Goal: Task Accomplishment & Management: Manage account settings

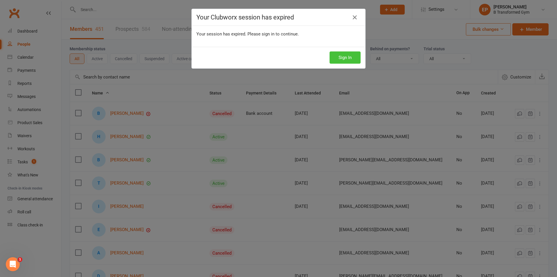
click at [343, 59] on button "Sign In" at bounding box center [345, 57] width 31 height 12
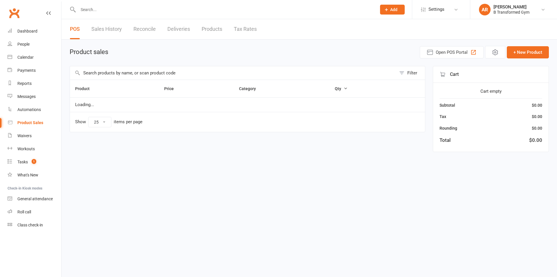
select select "25"
click at [95, 73] on input "text" at bounding box center [233, 72] width 326 height 13
drag, startPoint x: 91, startPoint y: 74, endPoint x: 64, endPoint y: 76, distance: 27.7
click at [64, 76] on div "Product sales Open POS Portal + New Product true mousse Filter Product Price Ca…" at bounding box center [310, 99] width 496 height 120
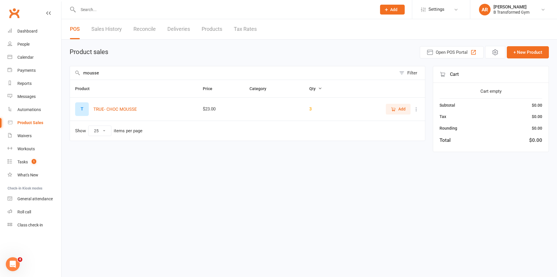
type input "mousse"
click at [387, 109] on button "Add" at bounding box center [398, 109] width 25 height 10
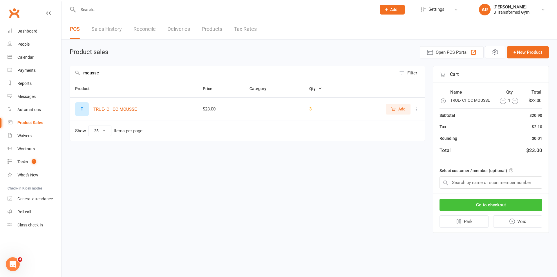
click at [507, 203] on button "Go to checkout" at bounding box center [491, 205] width 103 height 12
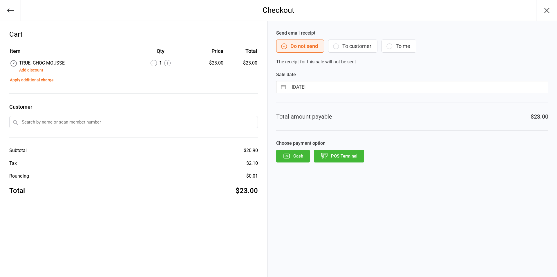
click at [337, 157] on button "POS Terminal" at bounding box center [339, 155] width 50 height 13
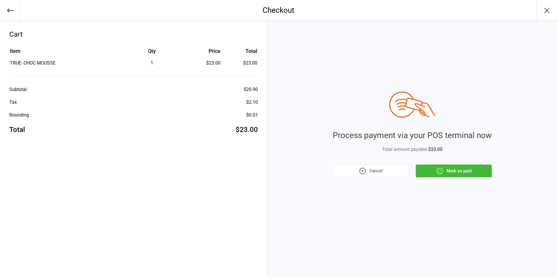
click at [462, 169] on button "Mark as paid" at bounding box center [454, 170] width 76 height 13
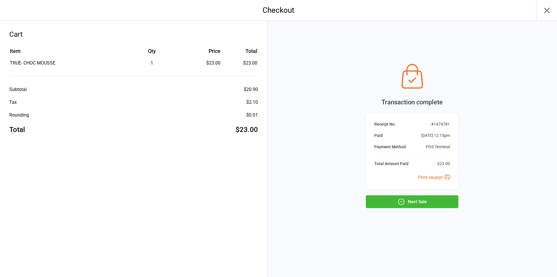
click at [423, 205] on button "Next Sale" at bounding box center [412, 201] width 93 height 13
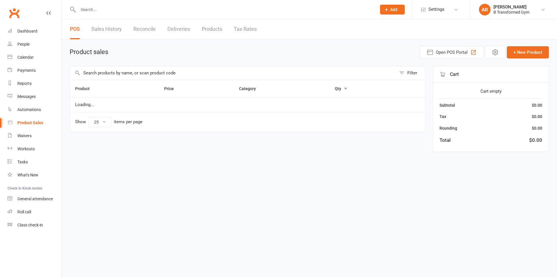
select select "25"
click at [107, 28] on link "Sales History" at bounding box center [106, 29] width 30 height 20
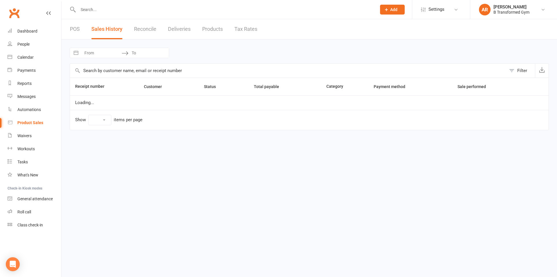
select select "100"
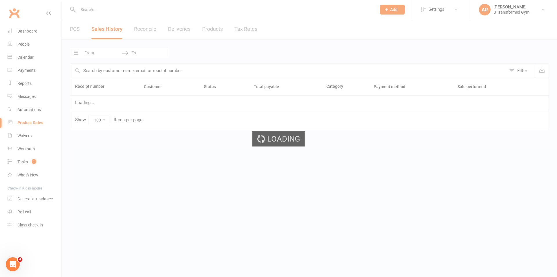
click at [96, 53] on div "Loading" at bounding box center [278, 138] width 557 height 277
click at [95, 52] on div "Loading" at bounding box center [278, 138] width 557 height 277
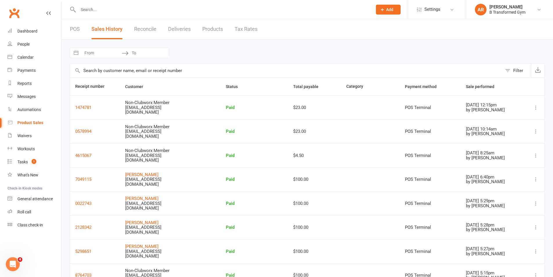
click at [94, 52] on input "From" at bounding box center [101, 53] width 40 height 10
select select "6"
select select "2025"
select select "7"
select select "2025"
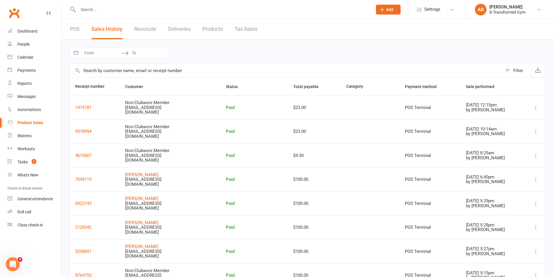
select select "8"
select select "2025"
select select "9"
select select "2025"
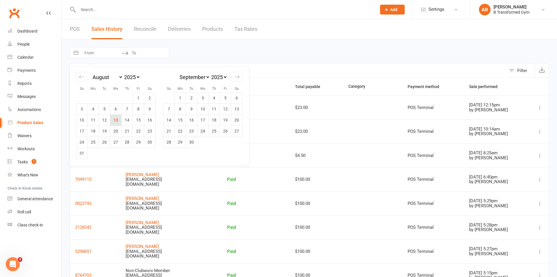
click at [112, 125] on td "13" at bounding box center [115, 119] width 11 height 11
type input "[DATE]"
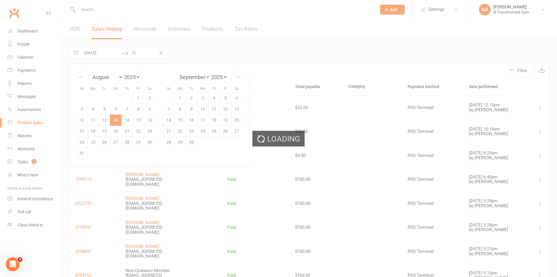
click at [106, 120] on div "Loading" at bounding box center [278, 138] width 557 height 277
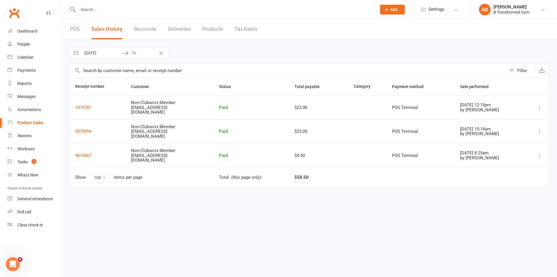
click at [112, 57] on input "[DATE]" at bounding box center [101, 53] width 40 height 10
select select "6"
select select "2025"
select select "7"
select select "2025"
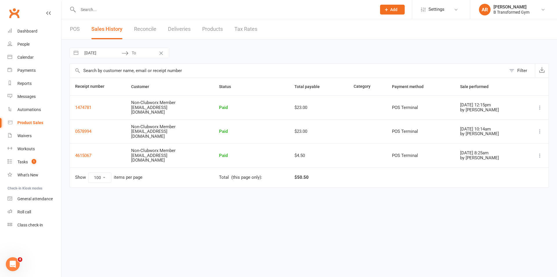
select select "8"
select select "2025"
select select "9"
select select "2025"
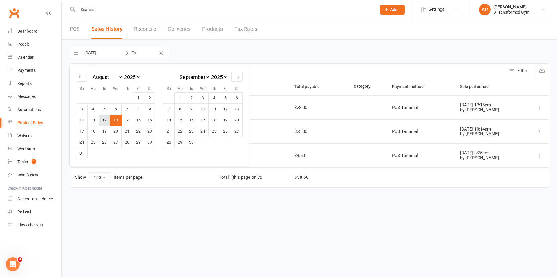
click at [104, 123] on td "12" at bounding box center [104, 119] width 11 height 11
type input "[DATE]"
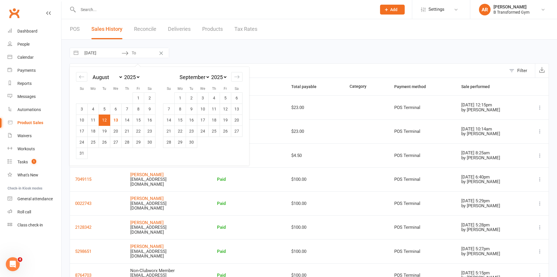
click at [105, 120] on td "12" at bounding box center [104, 119] width 11 height 11
type input "[DATE]"
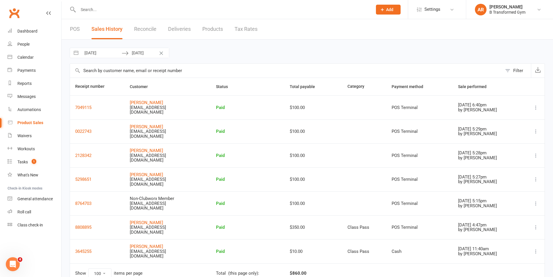
scroll to position [23, 0]
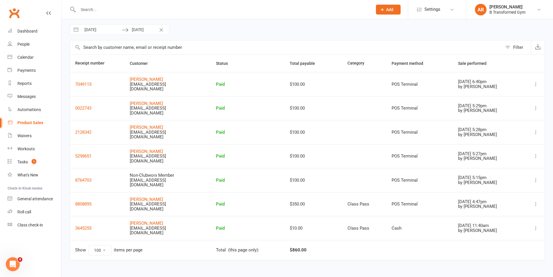
click at [34, 122] on div "Product Sales" at bounding box center [30, 122] width 26 height 5
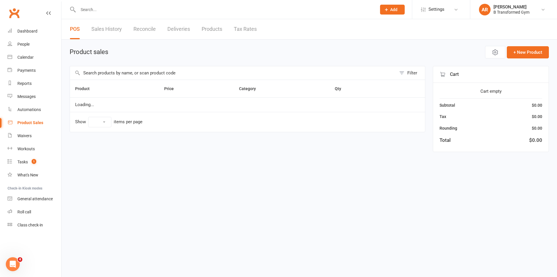
select select "25"
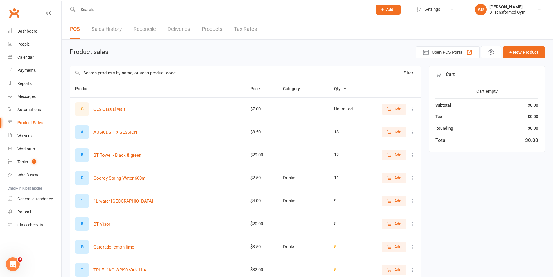
click at [101, 72] on input "text" at bounding box center [231, 72] width 322 height 13
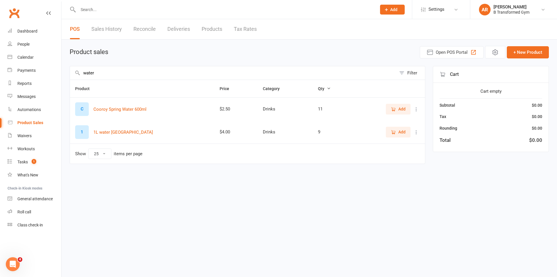
type input "water"
click at [396, 134] on icon "button" at bounding box center [393, 131] width 5 height 5
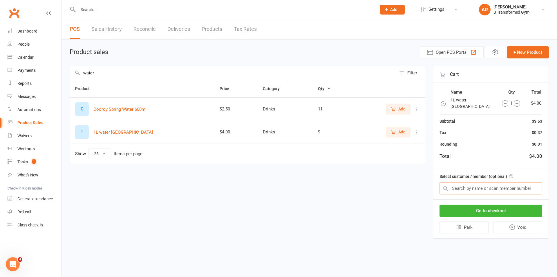
click at [487, 194] on div "Select customer / member (optional)" at bounding box center [491, 183] width 116 height 31
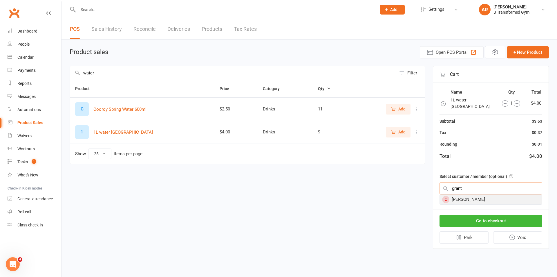
type input "grant"
click at [489, 200] on div "[PERSON_NAME]" at bounding box center [491, 199] width 102 height 10
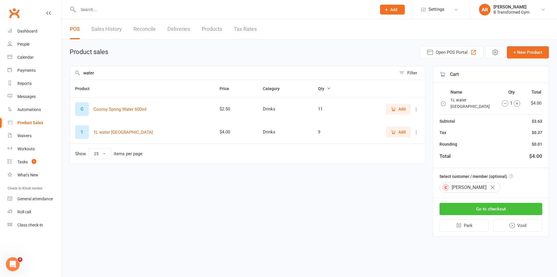
click at [493, 210] on button "Go to checkout" at bounding box center [491, 209] width 103 height 12
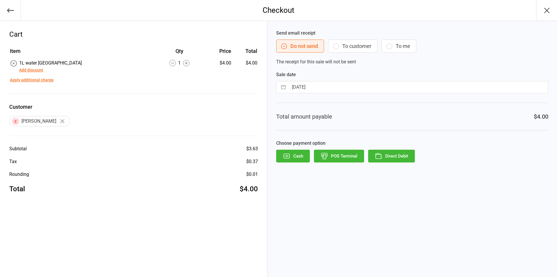
click at [342, 89] on input "[DATE]" at bounding box center [418, 87] width 259 height 12
select select "6"
select select "2025"
select select "7"
select select "2025"
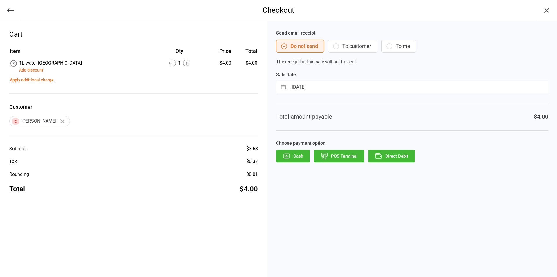
select select "8"
select select "2025"
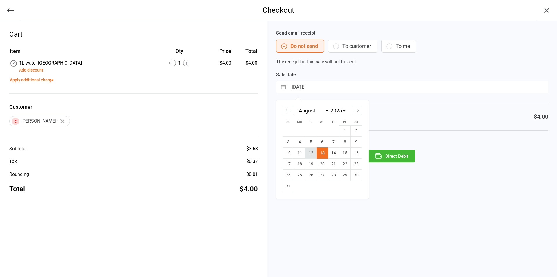
click at [310, 152] on td "12" at bounding box center [310, 152] width 11 height 11
type input "[DATE]"
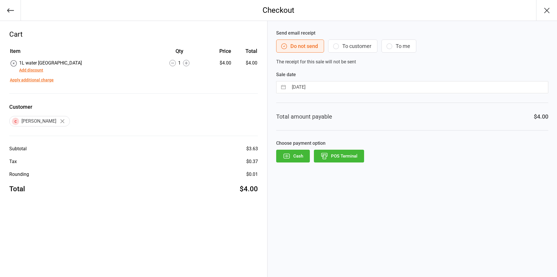
click at [336, 158] on button "POS Terminal" at bounding box center [339, 155] width 50 height 13
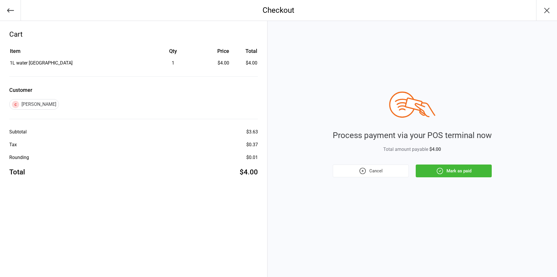
click at [441, 167] on button "Mark as paid" at bounding box center [454, 170] width 76 height 13
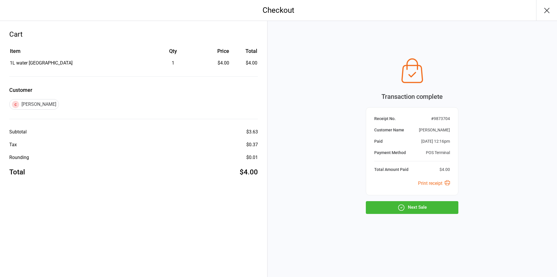
click at [429, 208] on button "Next Sale" at bounding box center [412, 207] width 93 height 13
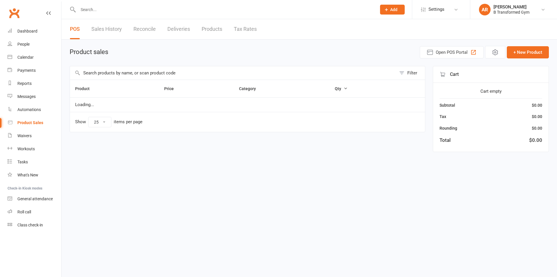
select select "25"
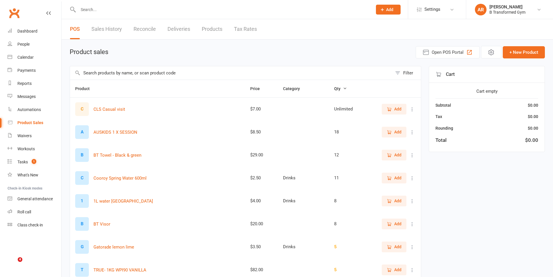
click at [102, 26] on link "Sales History" at bounding box center [106, 29] width 30 height 20
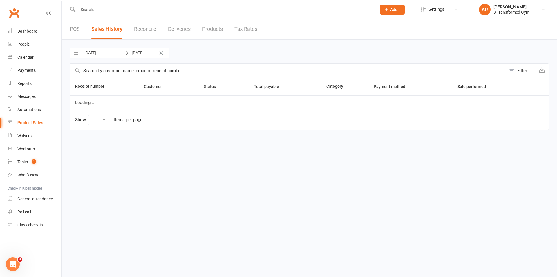
select select "100"
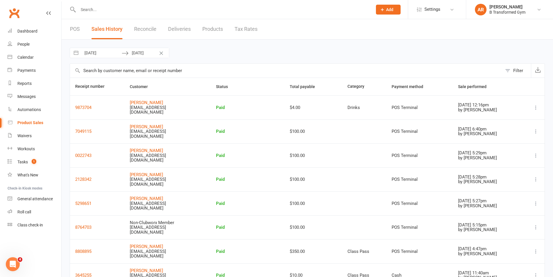
click at [114, 54] on input "[DATE]" at bounding box center [101, 53] width 40 height 10
select select "6"
select select "2025"
select select "7"
select select "2025"
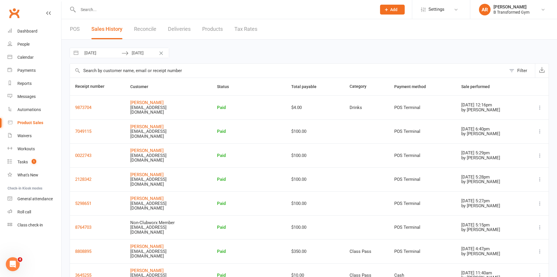
select select "8"
select select "2025"
select select "9"
select select "2025"
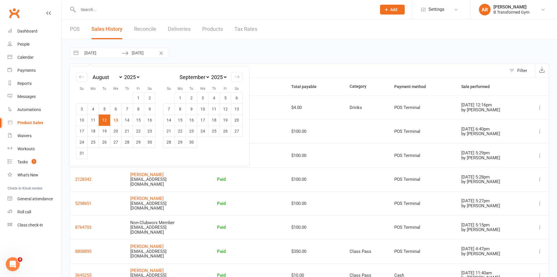
click at [103, 118] on td "12" at bounding box center [104, 119] width 11 height 11
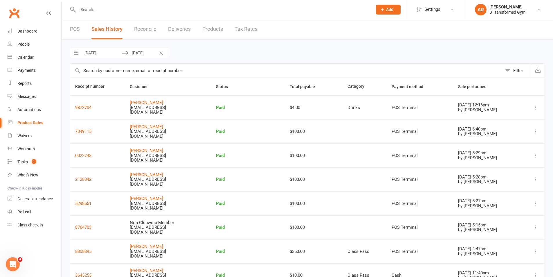
click at [110, 52] on input "[DATE]" at bounding box center [101, 53] width 40 height 10
select select "6"
select select "2025"
select select "7"
select select "2025"
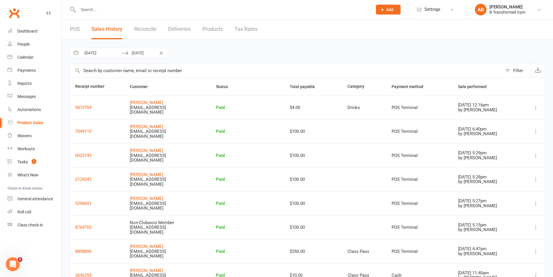
select select "8"
select select "2025"
select select "9"
select select "2025"
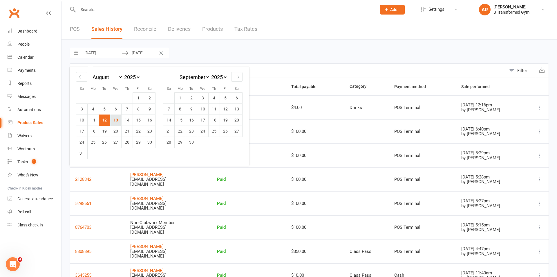
click at [116, 119] on td "13" at bounding box center [115, 119] width 11 height 11
type input "[DATE]"
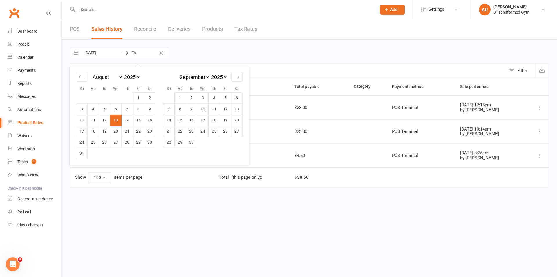
click at [116, 119] on td "13" at bounding box center [115, 119] width 11 height 11
type input "[DATE]"
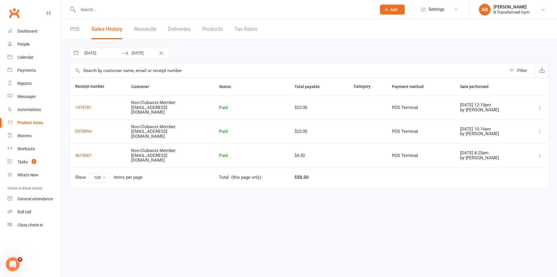
click at [539, 153] on icon at bounding box center [540, 155] width 6 height 6
click at [512, 166] on link "View receipt" at bounding box center [512, 167] width 63 height 12
click at [80, 29] on div "POS Sales History Reconcile Deliveries Products Tax Rates" at bounding box center [164, 29] width 204 height 20
click at [76, 28] on link "POS" at bounding box center [75, 29] width 10 height 20
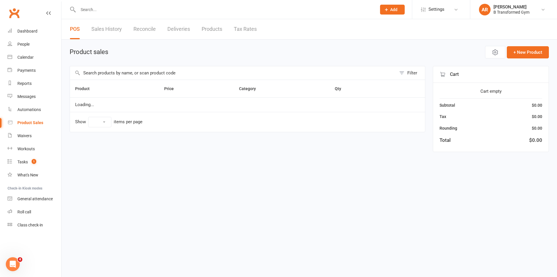
select select "25"
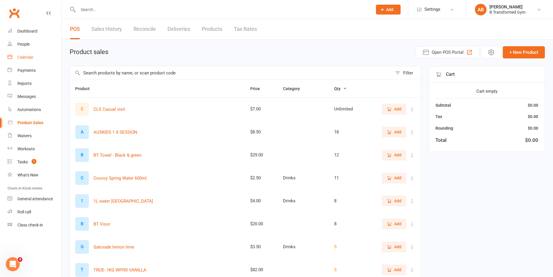
click at [29, 60] on link "Calendar" at bounding box center [35, 57] width 54 height 13
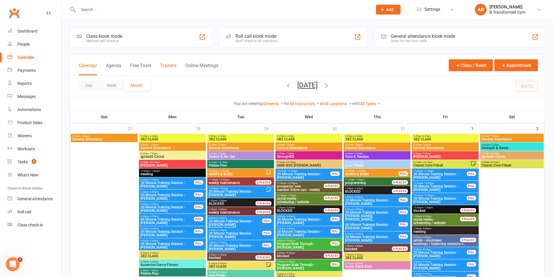
click at [172, 65] on button "Trainers" at bounding box center [168, 69] width 17 height 12
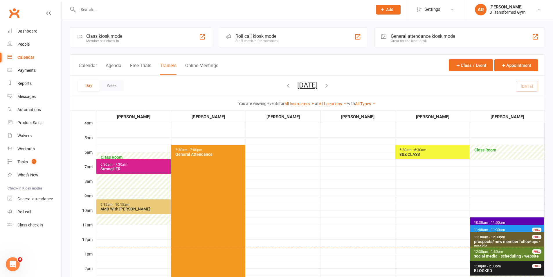
click at [308, 85] on button "[DATE]" at bounding box center [307, 85] width 20 height 8
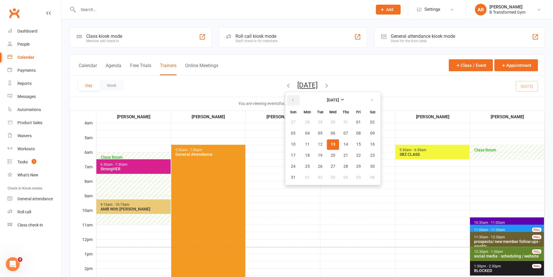
click at [287, 101] on button "button" at bounding box center [293, 100] width 12 height 10
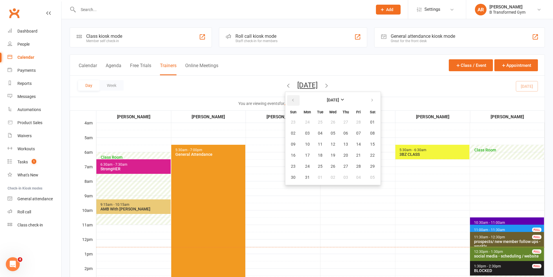
click at [287, 100] on button "button" at bounding box center [293, 100] width 12 height 10
click at [106, 10] on input "text" at bounding box center [222, 10] width 292 height 8
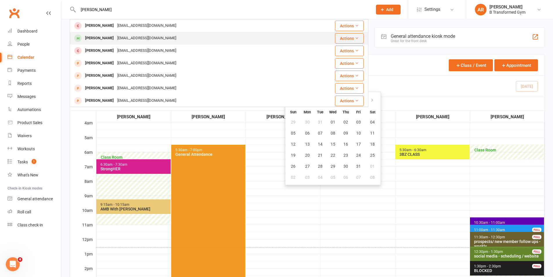
type input "[PERSON_NAME]"
click at [137, 38] on div "[EMAIL_ADDRESS][DOMAIN_NAME]" at bounding box center [147, 38] width 62 height 8
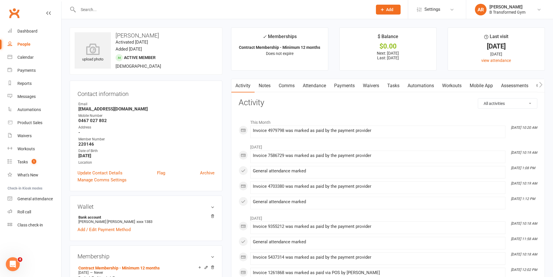
click at [341, 87] on link "Payments" at bounding box center [344, 85] width 29 height 13
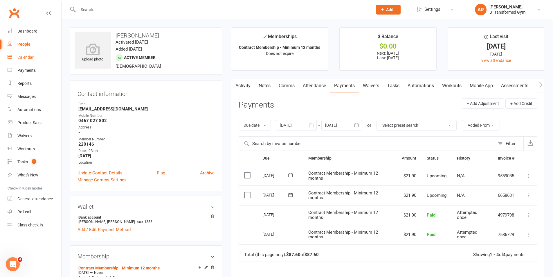
click at [27, 56] on div "Calendar" at bounding box center [25, 57] width 16 height 5
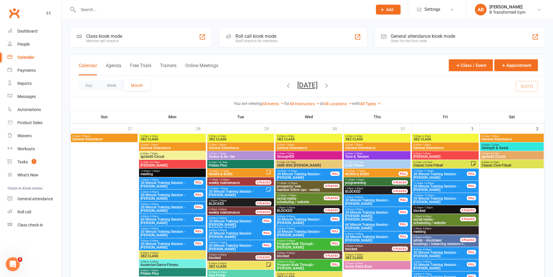
click at [169, 64] on button "Trainers" at bounding box center [168, 69] width 17 height 12
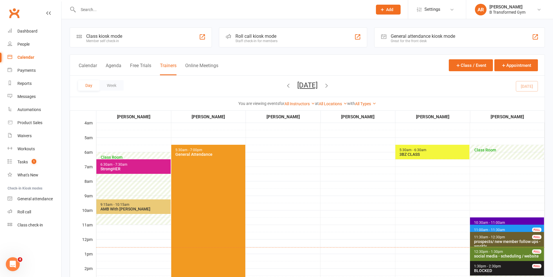
click at [485, 227] on span "11:00am - 11:30am 30 Minute Training Session - [PERSON_NAME] FULL" at bounding box center [507, 228] width 74 height 8
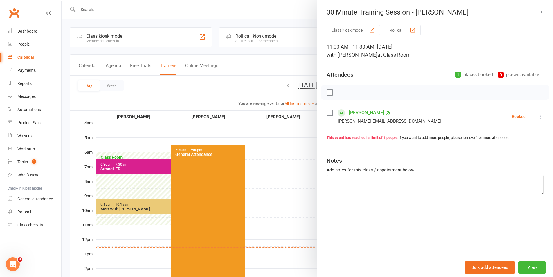
click at [329, 115] on label at bounding box center [329, 113] width 6 height 6
drag, startPoint x: 339, startPoint y: 91, endPoint x: 309, endPoint y: 33, distance: 65.4
click at [339, 91] on icon "button" at bounding box center [342, 92] width 6 height 6
click at [290, 158] on div at bounding box center [307, 138] width 491 height 277
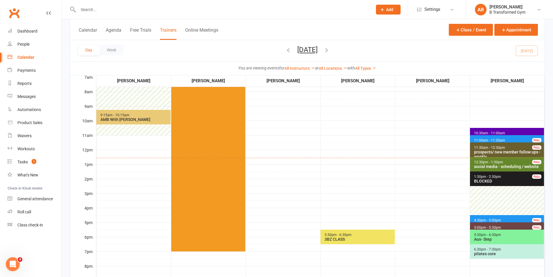
scroll to position [116, 0]
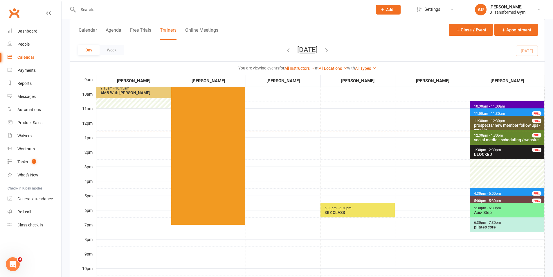
click at [496, 192] on span "4:30pm - 5:00pm" at bounding box center [488, 193] width 28 height 4
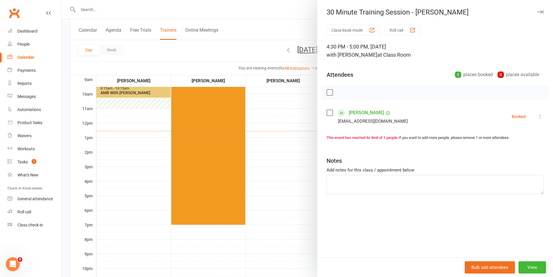
click at [292, 192] on div at bounding box center [307, 138] width 491 height 277
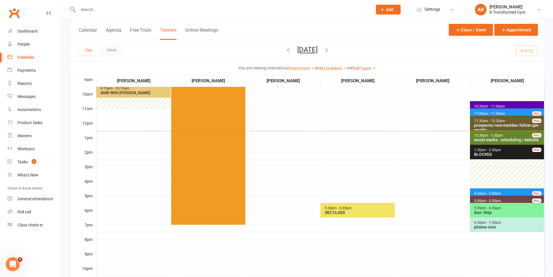
click at [318, 51] on button "[DATE]" at bounding box center [307, 50] width 20 height 8
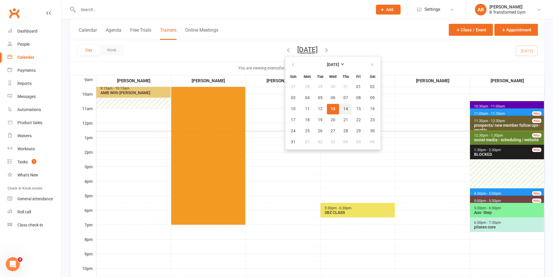
click at [343, 107] on span "14" at bounding box center [345, 109] width 5 height 5
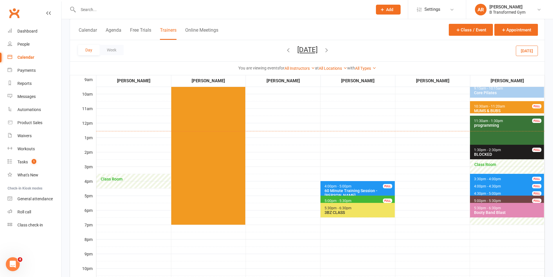
click at [481, 191] on span "4:30pm - 5:00pm 30 Minute Training Session - [PERSON_NAME] FULL" at bounding box center [507, 192] width 74 height 8
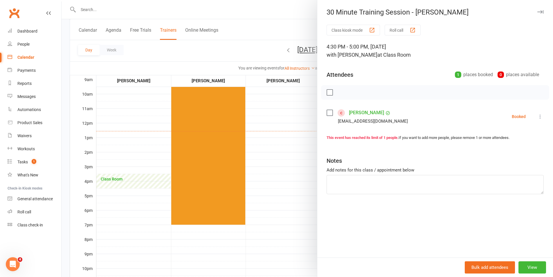
click at [293, 152] on div at bounding box center [307, 138] width 491 height 277
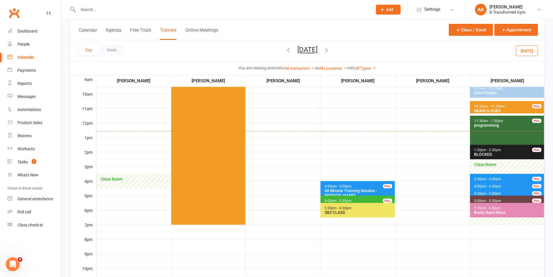
drag, startPoint x: 332, startPoint y: 52, endPoint x: 329, endPoint y: 87, distance: 35.0
click at [318, 52] on button "[DATE]" at bounding box center [307, 50] width 20 height 8
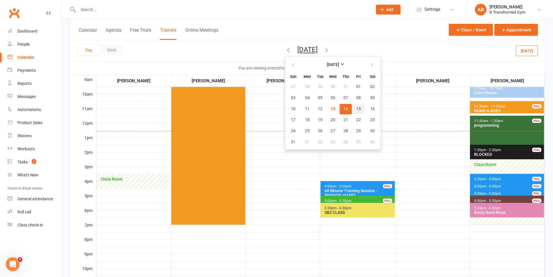
click at [356, 109] on span "15" at bounding box center [358, 109] width 5 height 5
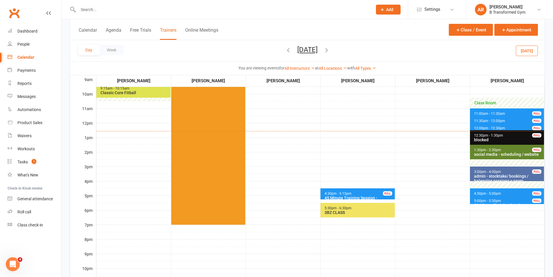
click at [486, 192] on span "4:30pm - 5:00pm" at bounding box center [488, 193] width 28 height 4
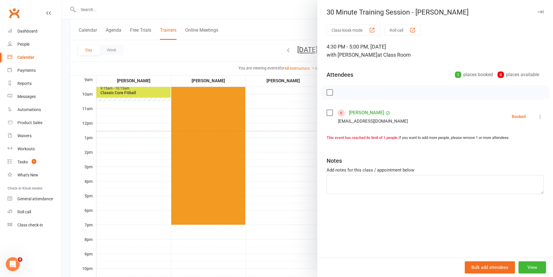
click at [326, 113] on label at bounding box center [329, 113] width 6 height 6
click at [356, 92] on icon "button" at bounding box center [354, 92] width 6 height 6
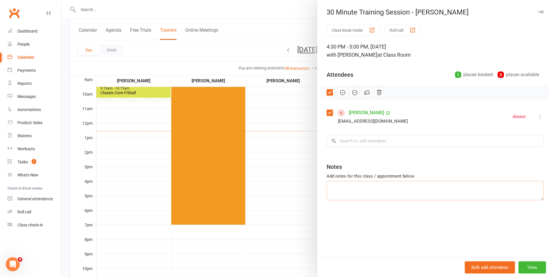
click at [358, 185] on textarea at bounding box center [434, 190] width 217 height 19
type textarea "will be away - drs"
click at [300, 188] on div at bounding box center [307, 138] width 491 height 277
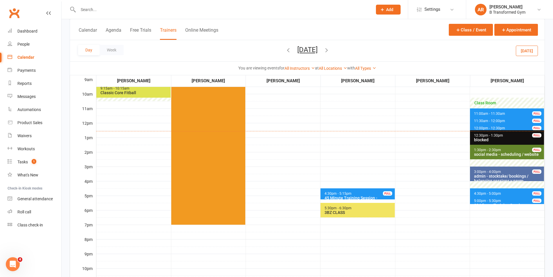
scroll to position [87, 0]
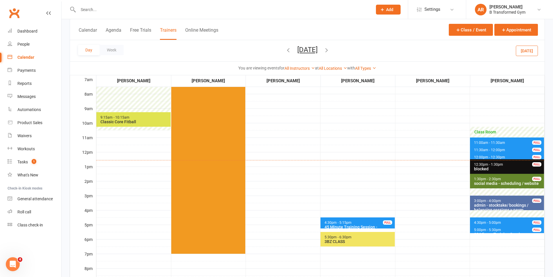
drag, startPoint x: 304, startPoint y: 49, endPoint x: 307, endPoint y: 63, distance: 13.9
click at [304, 50] on button "[DATE]" at bounding box center [307, 50] width 20 height 8
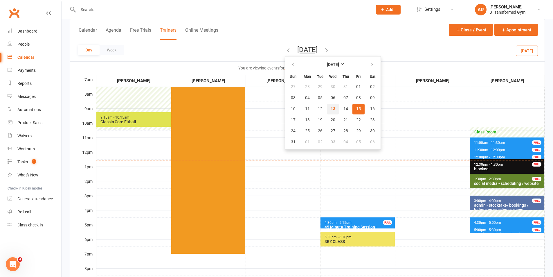
click at [331, 107] on span "13" at bounding box center [333, 109] width 5 height 5
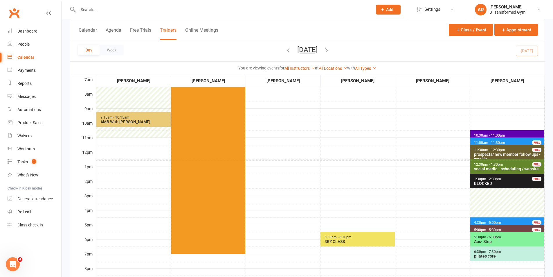
click at [318, 52] on button "[DATE]" at bounding box center [307, 50] width 20 height 8
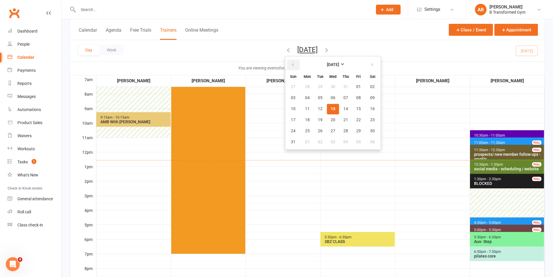
click at [291, 64] on icon "button" at bounding box center [293, 64] width 4 height 5
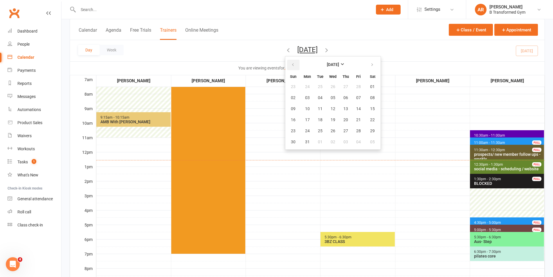
click at [291, 64] on icon "button" at bounding box center [293, 64] width 4 height 5
click at [366, 62] on button "button" at bounding box center [372, 64] width 12 height 10
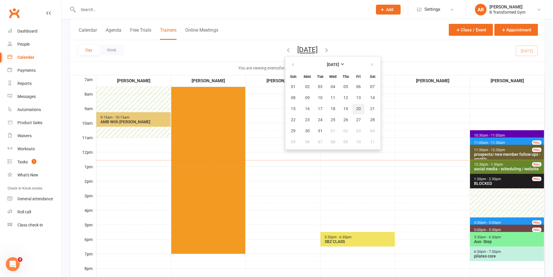
click at [356, 109] on span "20" at bounding box center [358, 109] width 5 height 5
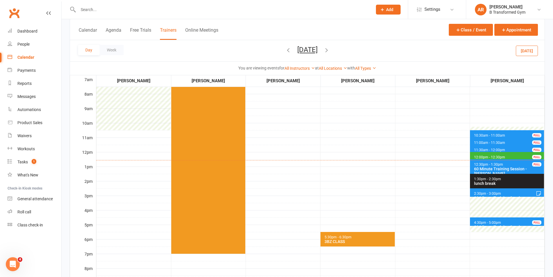
click at [318, 48] on button "[DATE]" at bounding box center [307, 50] width 20 height 8
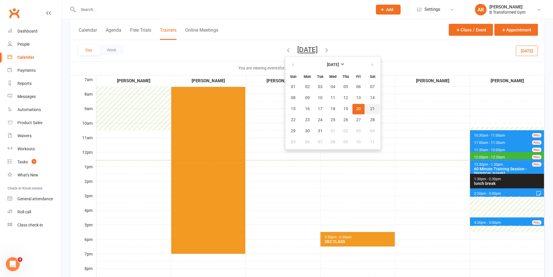
click at [370, 108] on span "21" at bounding box center [372, 109] width 5 height 5
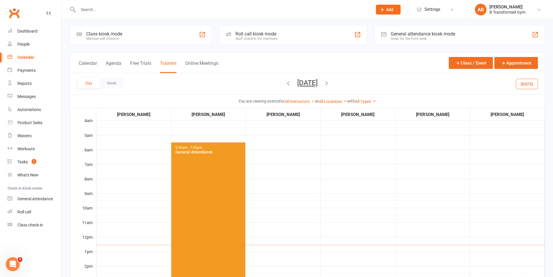
scroll to position [0, 0]
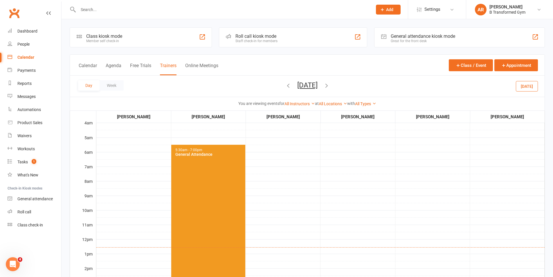
click at [318, 84] on button "[DATE]" at bounding box center [307, 85] width 20 height 8
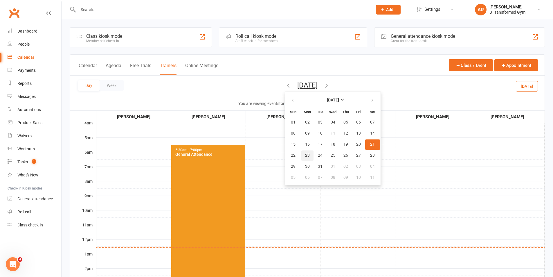
click at [305, 155] on span "23" at bounding box center [307, 155] width 5 height 5
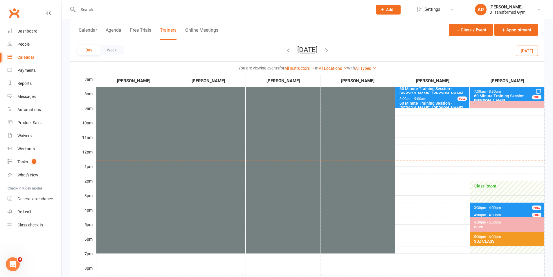
scroll to position [87, 0]
click at [330, 49] on icon "button" at bounding box center [326, 50] width 6 height 6
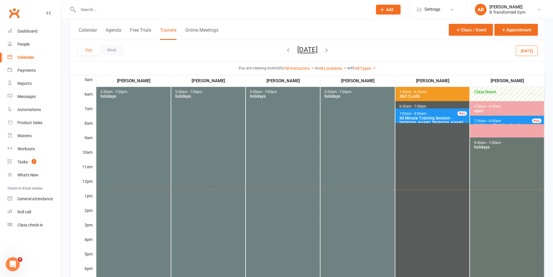
scroll to position [29, 0]
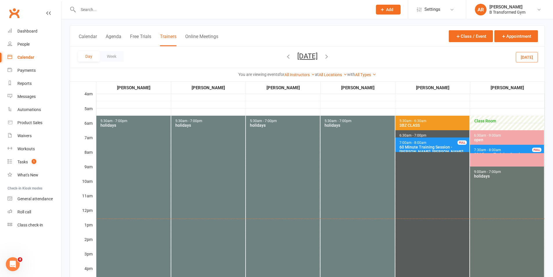
click at [330, 55] on icon "button" at bounding box center [326, 56] width 6 height 6
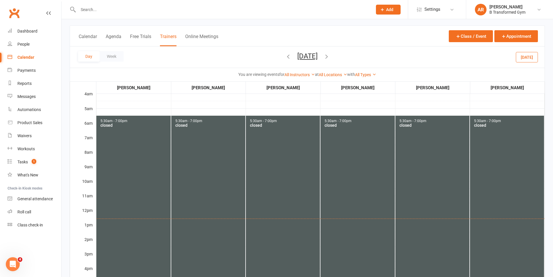
click at [330, 56] on icon "button" at bounding box center [326, 56] width 6 height 6
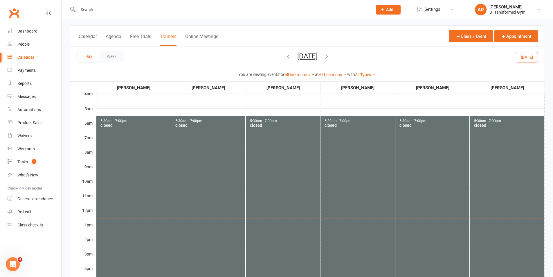
click at [330, 56] on icon "button" at bounding box center [326, 56] width 6 height 6
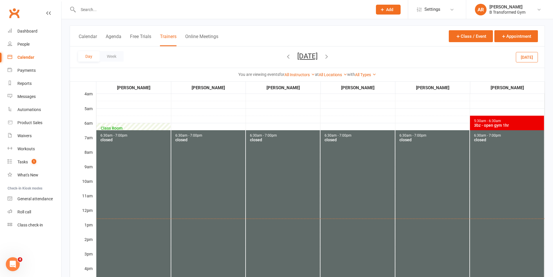
click at [497, 121] on span "5:30am - 6:30am" at bounding box center [488, 121] width 28 height 4
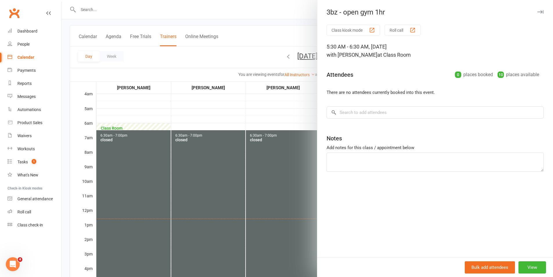
click at [292, 120] on div at bounding box center [307, 138] width 491 height 277
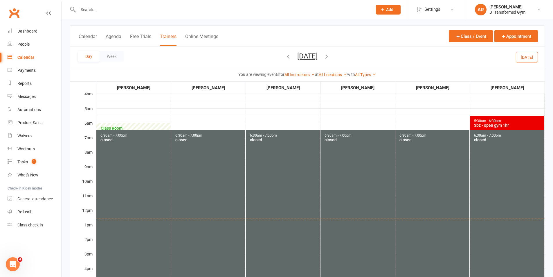
click at [330, 56] on icon "button" at bounding box center [326, 56] width 6 height 6
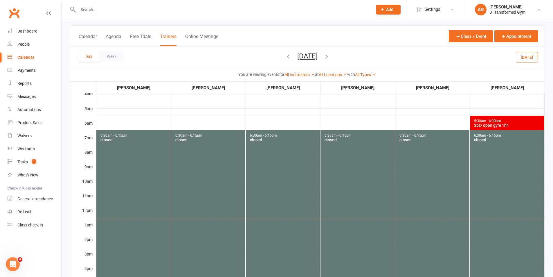
click at [485, 119] on span "5:30am - 6:30am" at bounding box center [488, 121] width 28 height 4
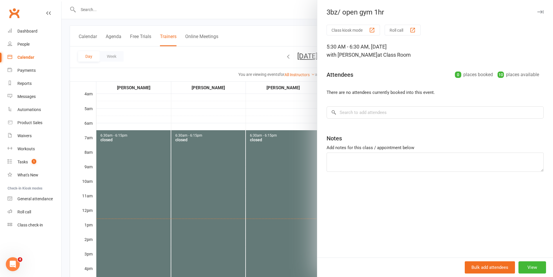
click at [291, 114] on div at bounding box center [307, 138] width 491 height 277
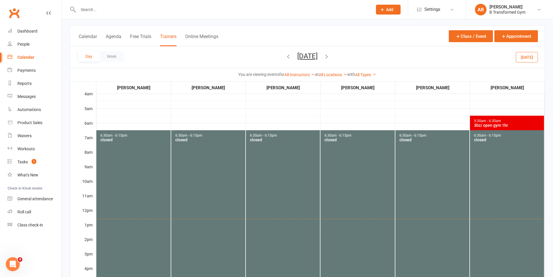
click at [330, 55] on icon "button" at bounding box center [326, 56] width 6 height 6
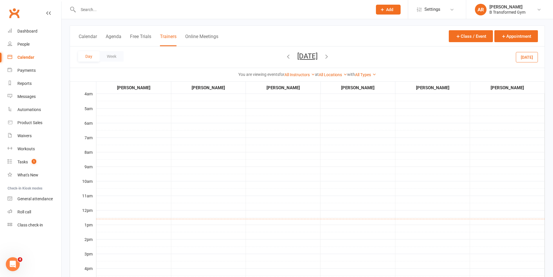
click at [330, 55] on icon "button" at bounding box center [326, 56] width 6 height 6
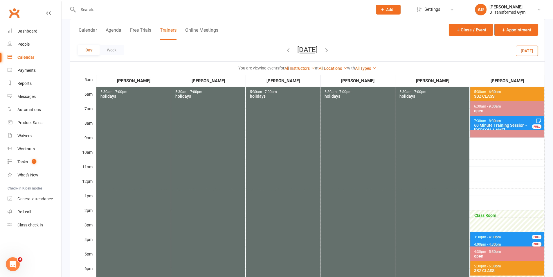
scroll to position [87, 0]
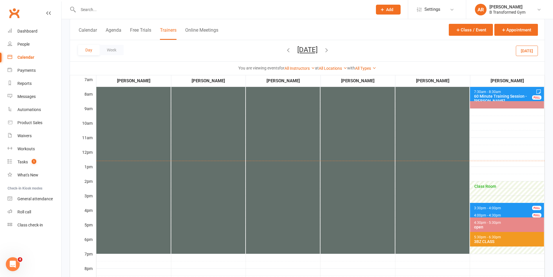
click at [330, 48] on icon "button" at bounding box center [326, 50] width 6 height 6
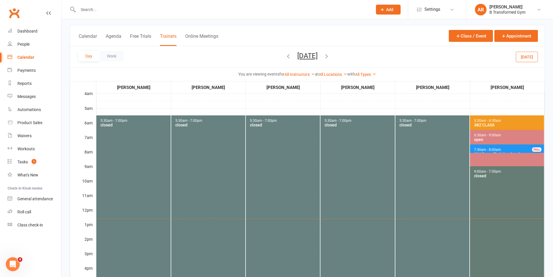
scroll to position [29, 0]
click at [330, 56] on icon "button" at bounding box center [326, 56] width 6 height 6
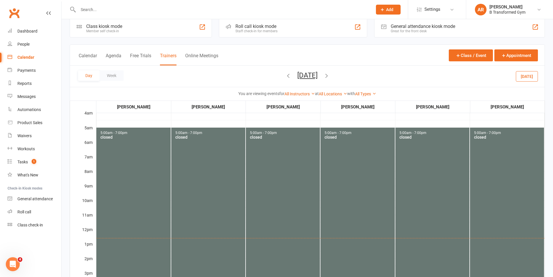
scroll to position [0, 0]
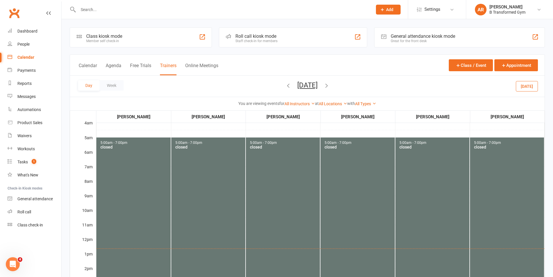
click at [318, 82] on button "[DATE]" at bounding box center [307, 85] width 20 height 8
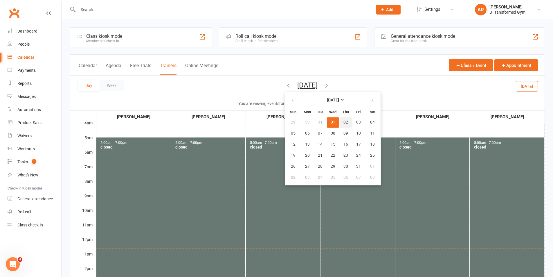
click at [343, 122] on span "02" at bounding box center [345, 122] width 5 height 5
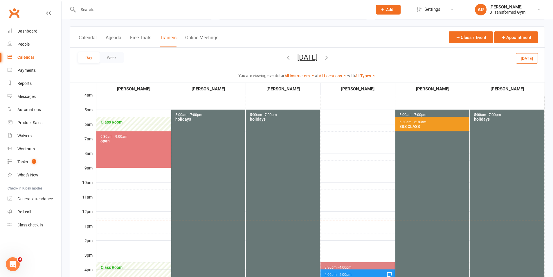
scroll to position [87, 0]
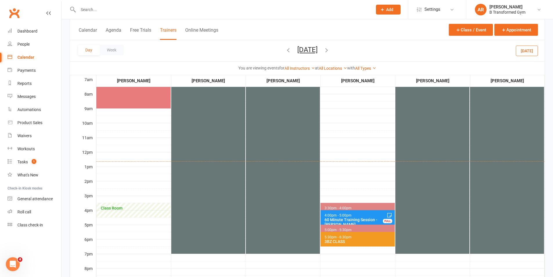
click at [315, 51] on button "[DATE]" at bounding box center [307, 50] width 20 height 8
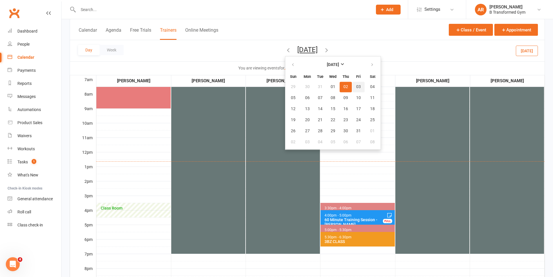
click at [356, 88] on span "03" at bounding box center [358, 86] width 5 height 5
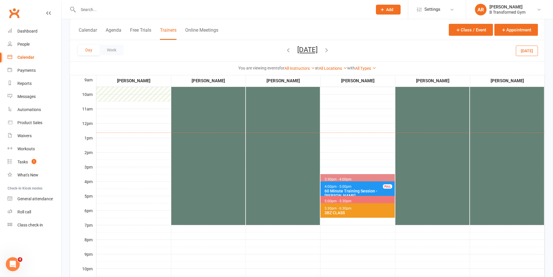
scroll to position [116, 0]
click at [330, 46] on button "button" at bounding box center [326, 51] width 6 height 10
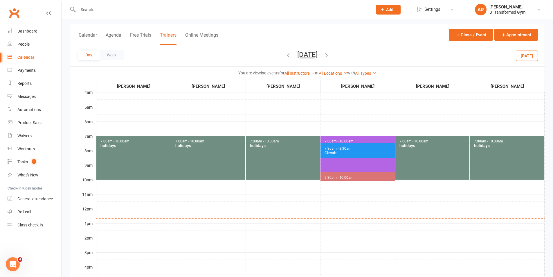
scroll to position [0, 0]
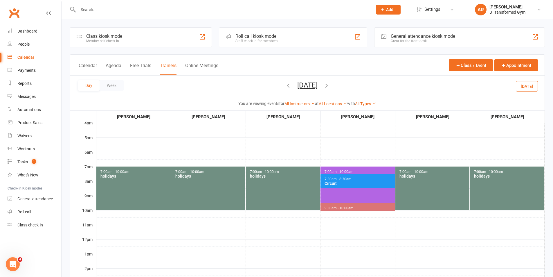
click at [317, 84] on button "[DATE]" at bounding box center [307, 85] width 20 height 8
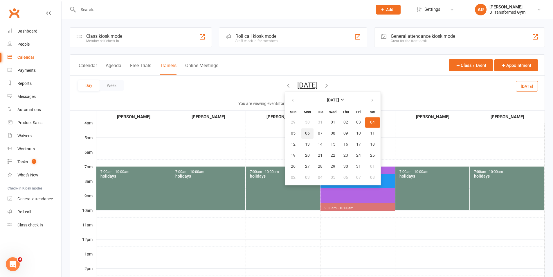
click at [305, 134] on span "06" at bounding box center [307, 133] width 5 height 5
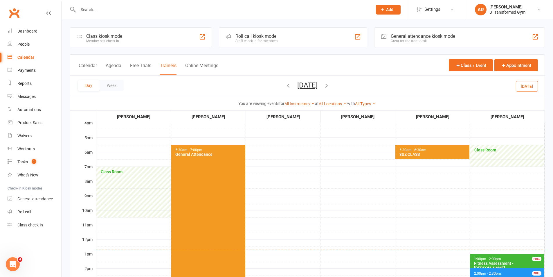
click at [315, 84] on button "[DATE]" at bounding box center [307, 85] width 20 height 8
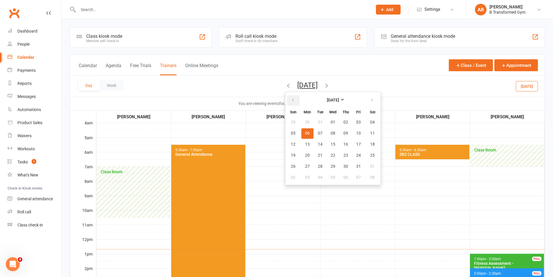
click at [287, 100] on button "button" at bounding box center [293, 100] width 12 height 10
click at [305, 153] on span "23" at bounding box center [307, 155] width 5 height 5
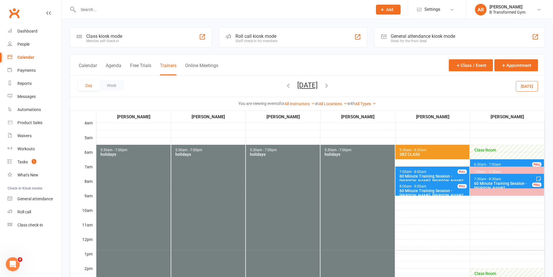
drag, startPoint x: 311, startPoint y: 81, endPoint x: 315, endPoint y: 91, distance: 10.9
click at [310, 81] on button "[DATE]" at bounding box center [307, 85] width 20 height 8
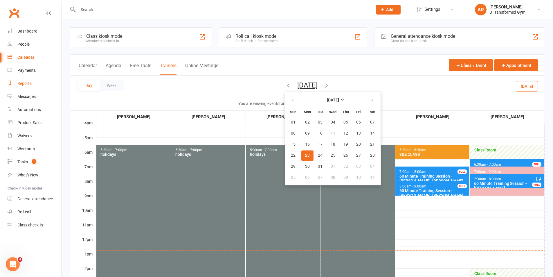
click at [24, 84] on div "Reports" at bounding box center [24, 83] width 14 height 5
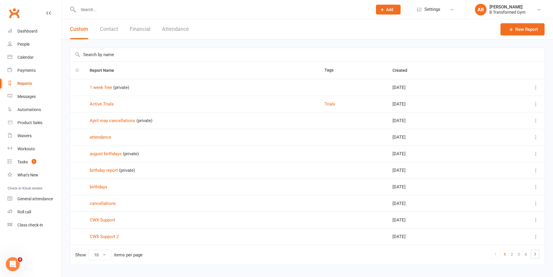
click at [165, 27] on button "Attendance" at bounding box center [175, 29] width 27 height 20
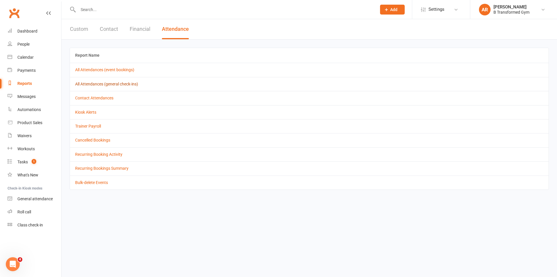
click at [116, 84] on link "All Attendances (general check-ins)" at bounding box center [106, 84] width 63 height 5
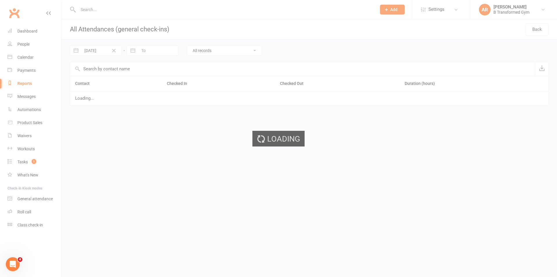
click at [105, 50] on div "Loading" at bounding box center [278, 138] width 557 height 277
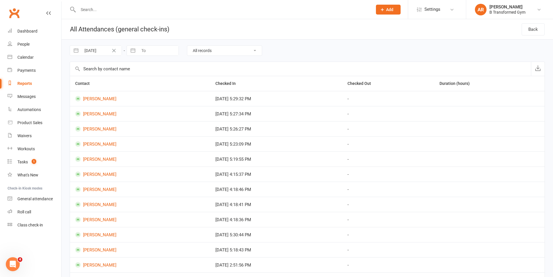
click at [104, 50] on input "[DATE]" at bounding box center [101, 51] width 40 height 10
select select "5"
select select "2025"
select select "6"
select select "2025"
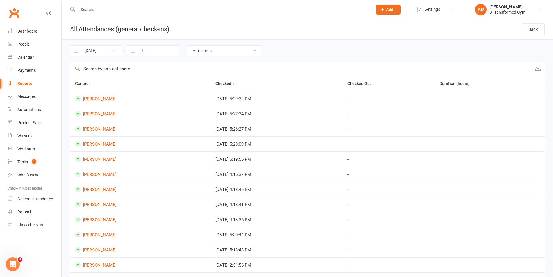
select select "7"
select select "2025"
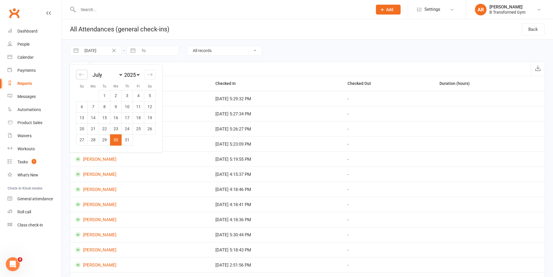
click at [81, 72] on icon "Move backward to switch to the previous month." at bounding box center [82, 75] width 6 height 6
select select "4"
select select "2025"
click at [81, 72] on icon "Move backward to switch to the previous month." at bounding box center [82, 75] width 6 height 6
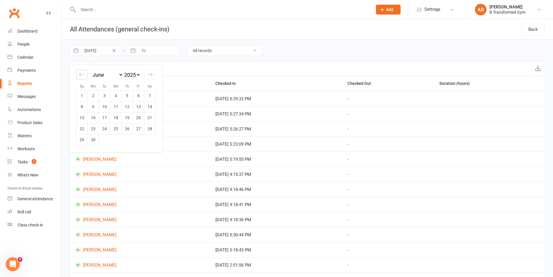
select select "2"
select select "2025"
select select "3"
select select "2025"
click at [82, 71] on div "Move backward to switch to the previous month." at bounding box center [81, 75] width 11 height 10
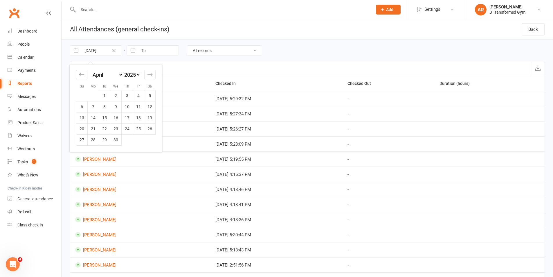
click at [82, 71] on div "Move backward to switch to the previous month." at bounding box center [81, 75] width 11 height 10
select select "2025"
select select "1"
select select "2025"
click at [82, 71] on div "Move backward to switch to the previous month." at bounding box center [81, 75] width 11 height 10
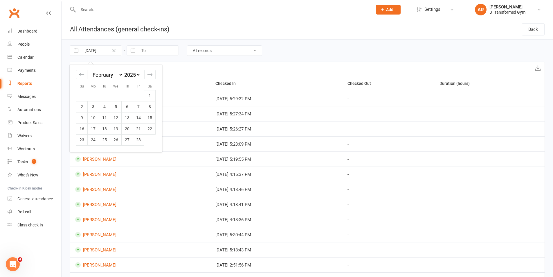
select select "11"
select select "2024"
click at [82, 71] on div "Move backward to switch to the previous month." at bounding box center [81, 75] width 11 height 10
select select "10"
select select "2024"
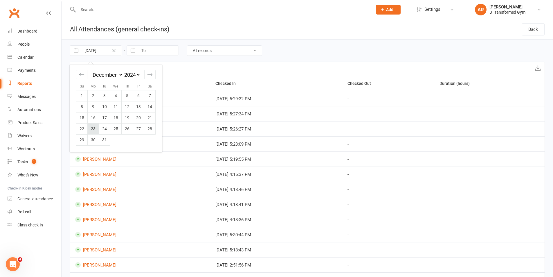
click at [96, 127] on td "23" at bounding box center [93, 128] width 11 height 11
type input "[DATE]"
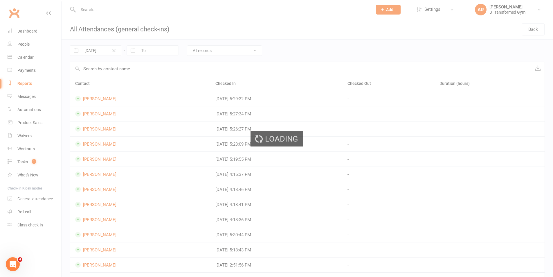
click at [146, 52] on div "Loading" at bounding box center [276, 138] width 553 height 277
click at [145, 50] on div "Loading" at bounding box center [276, 138] width 553 height 277
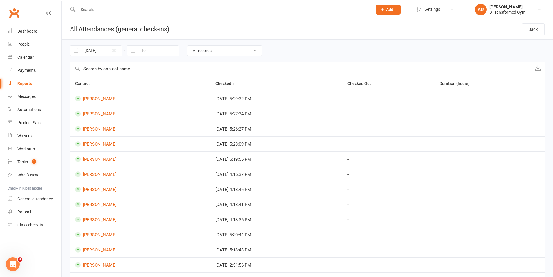
click at [145, 50] on input "To" at bounding box center [158, 51] width 40 height 10
select select "6"
select select "2025"
select select "7"
select select "2025"
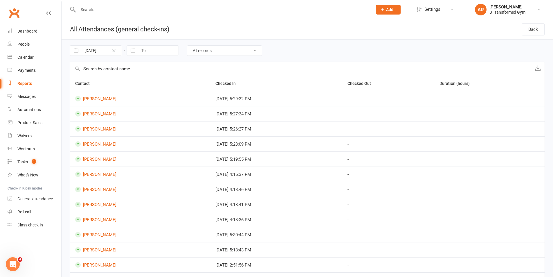
select select "8"
select select "2025"
click at [140, 71] on div "Move backward to switch to the previous month." at bounding box center [138, 75] width 11 height 10
select select "5"
select select "2025"
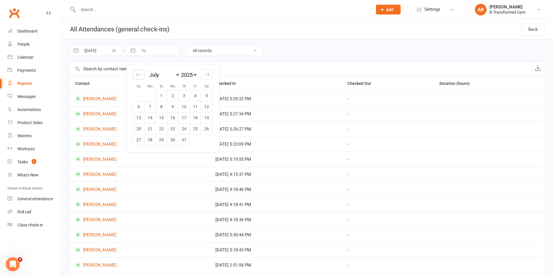
click at [140, 71] on div "Move backward to switch to the previous month." at bounding box center [138, 75] width 11 height 10
select select "3"
select select "2025"
select select "4"
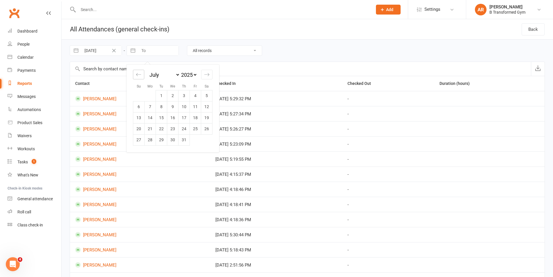
select select "2025"
click at [140, 71] on div "Move backward to switch to the previous month." at bounding box center [138, 75] width 11 height 10
select select "2"
select select "2025"
click at [140, 71] on div "Move backward to switch to the previous month." at bounding box center [138, 75] width 11 height 10
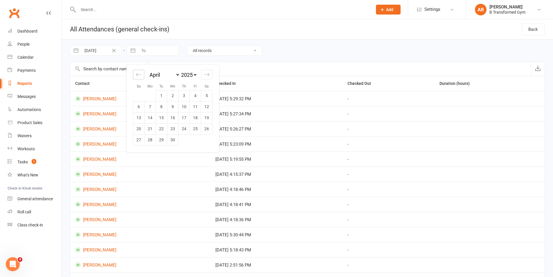
select select "1"
select select "2025"
click at [140, 71] on div "Move backward to switch to the previous month." at bounding box center [138, 75] width 11 height 10
select select "2025"
click at [140, 71] on div "Move backward to switch to the previous month." at bounding box center [138, 75] width 11 height 10
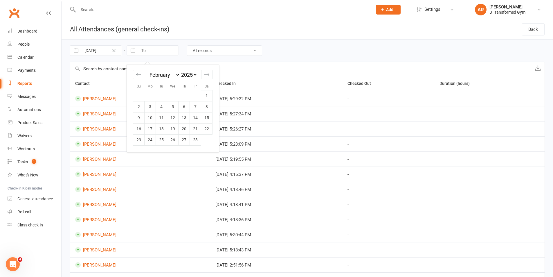
select select "11"
select select "2024"
click at [139, 105] on td "5" at bounding box center [138, 106] width 11 height 11
type input "[DATE]"
click at [29, 56] on div "Calendar" at bounding box center [25, 57] width 16 height 5
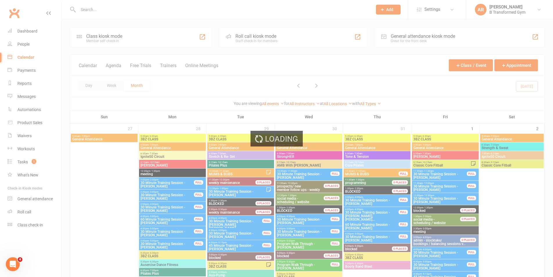
click at [169, 66] on div "Loading" at bounding box center [276, 138] width 553 height 277
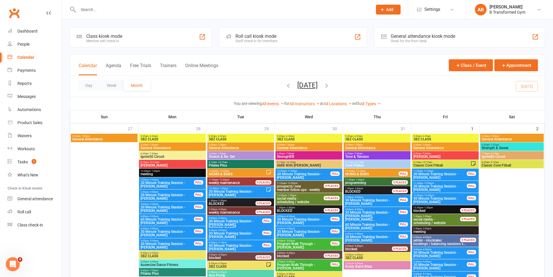
click at [169, 66] on button "Trainers" at bounding box center [168, 69] width 17 height 12
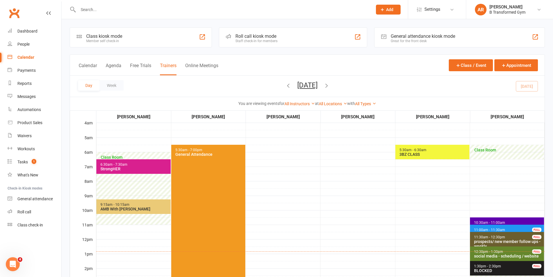
click at [310, 86] on button "[DATE]" at bounding box center [307, 85] width 20 height 8
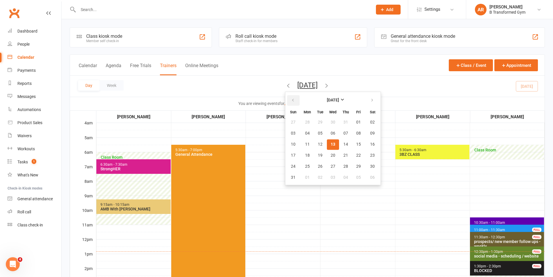
click at [291, 101] on icon "button" at bounding box center [293, 100] width 4 height 5
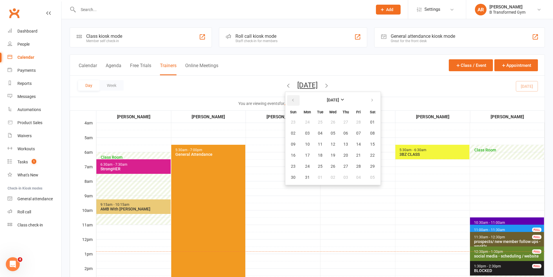
click at [291, 101] on icon "button" at bounding box center [293, 100] width 4 height 5
click at [305, 155] on span "23" at bounding box center [307, 155] width 5 height 5
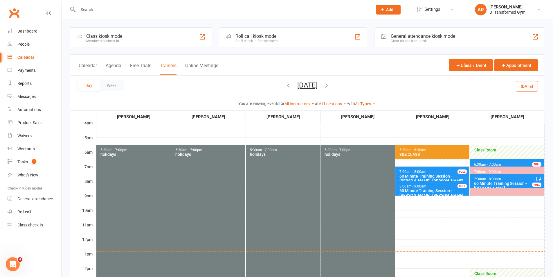
click at [435, 153] on div "3BZ CLASS" at bounding box center [433, 154] width 69 height 5
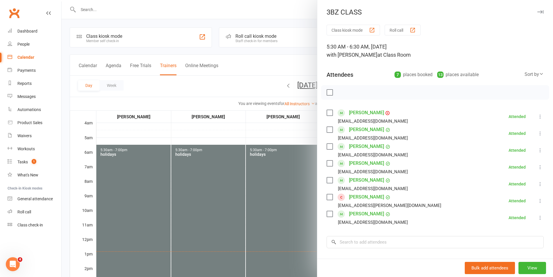
click at [300, 129] on div at bounding box center [307, 138] width 491 height 277
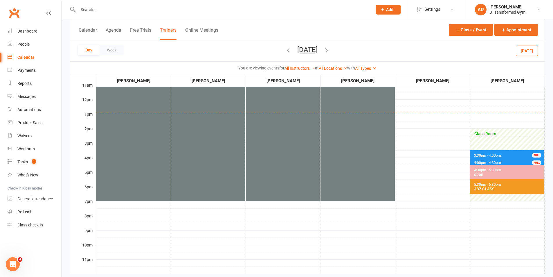
scroll to position [145, 0]
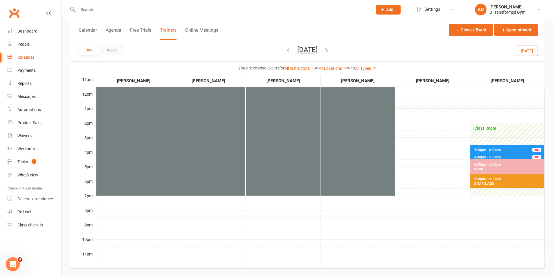
click at [476, 182] on div "3BZ CLASS" at bounding box center [508, 183] width 69 height 5
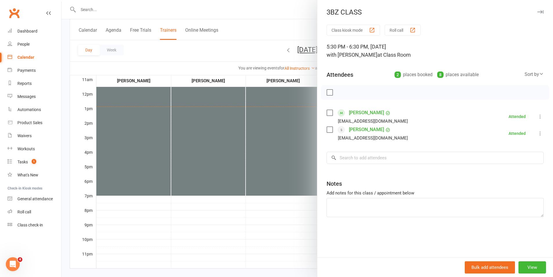
click at [221, 55] on div at bounding box center [307, 138] width 491 height 277
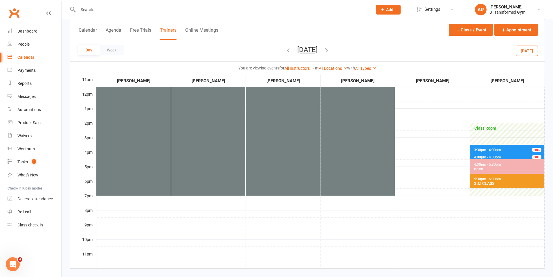
click at [330, 49] on icon "button" at bounding box center [326, 50] width 6 height 6
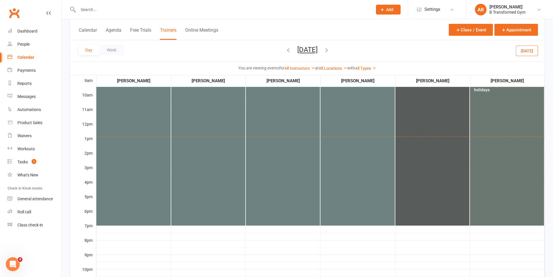
scroll to position [29, 0]
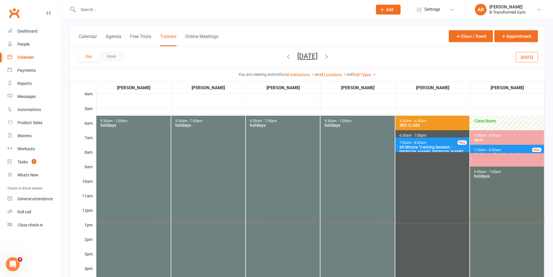
click at [423, 118] on span "5:30am - 6:30am 3BZ CLASS" at bounding box center [432, 123] width 74 height 15
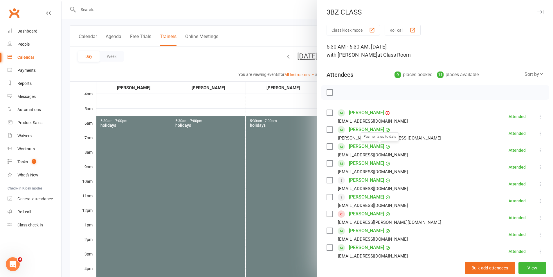
click at [284, 102] on div at bounding box center [307, 138] width 491 height 277
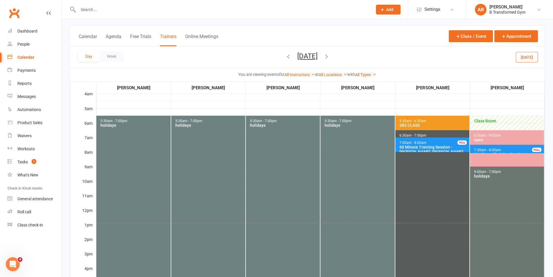
click at [330, 57] on icon "button" at bounding box center [326, 56] width 6 height 6
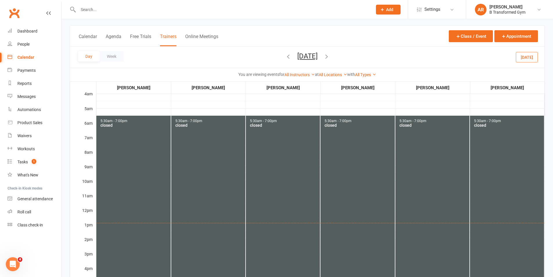
click at [330, 54] on icon "button" at bounding box center [326, 56] width 6 height 6
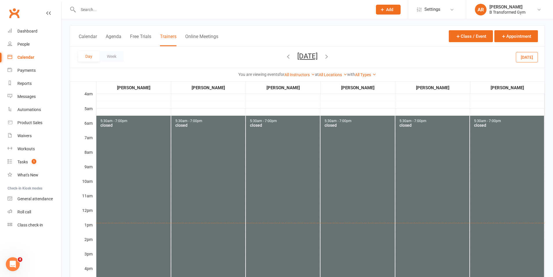
click at [330, 54] on icon "button" at bounding box center [326, 56] width 6 height 6
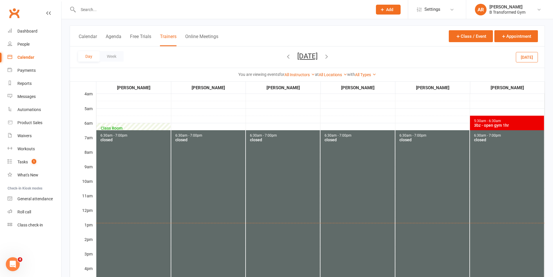
click at [511, 118] on span "5:30am - 6:30am 3bz - open gym 1hr" at bounding box center [507, 123] width 74 height 15
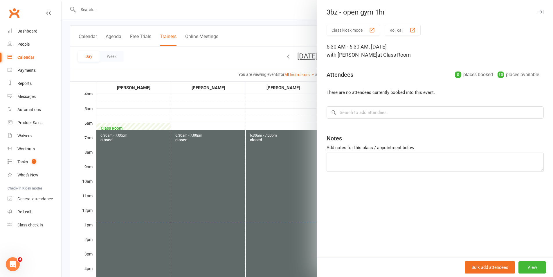
drag, startPoint x: 290, startPoint y: 118, endPoint x: 304, endPoint y: 99, distance: 23.3
click at [290, 118] on div at bounding box center [307, 138] width 491 height 277
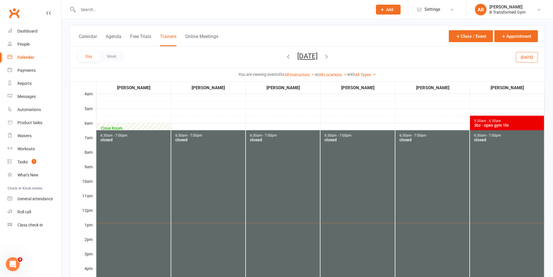
click at [330, 56] on icon "button" at bounding box center [326, 56] width 6 height 6
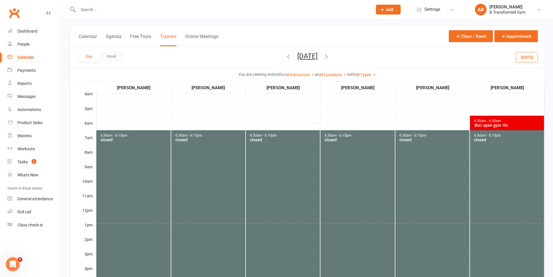
click at [488, 124] on div "3bz/ open gym 1hr" at bounding box center [508, 125] width 69 height 5
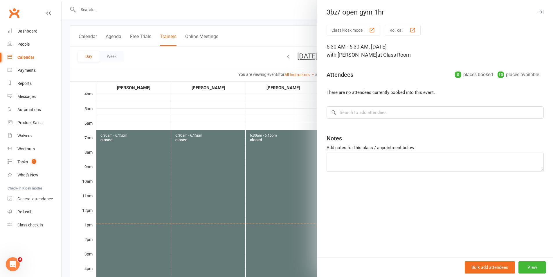
click at [303, 112] on div at bounding box center [307, 138] width 491 height 277
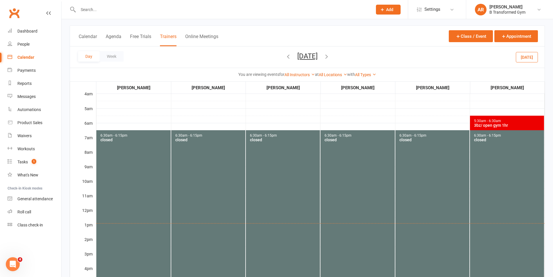
click at [330, 54] on icon "button" at bounding box center [326, 56] width 6 height 6
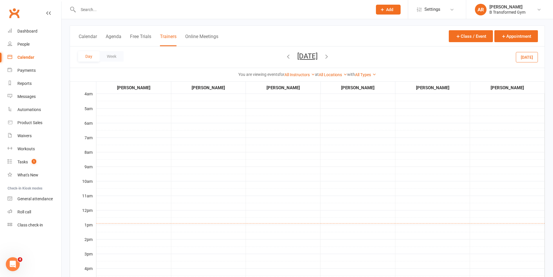
click at [330, 54] on icon "button" at bounding box center [326, 56] width 6 height 6
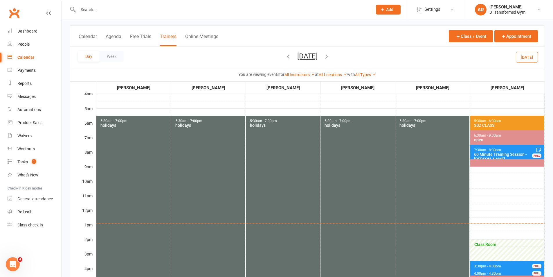
click at [486, 124] on div "3BZ CLASS" at bounding box center [508, 125] width 69 height 5
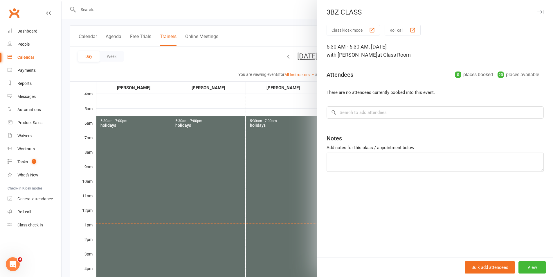
click at [295, 108] on div at bounding box center [307, 138] width 491 height 277
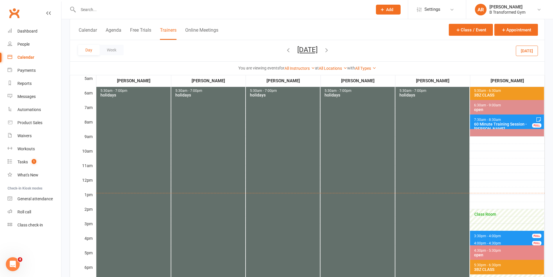
scroll to position [87, 0]
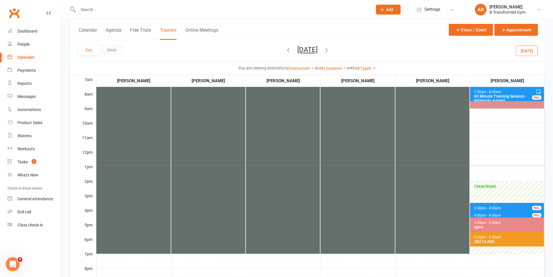
click at [485, 240] on div "3BZ CLASS" at bounding box center [508, 241] width 69 height 5
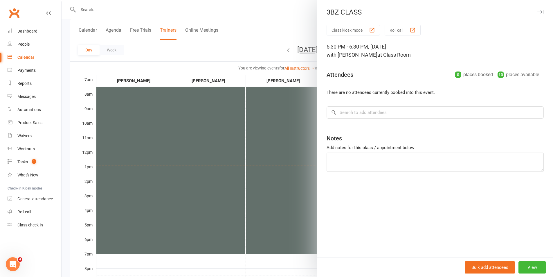
drag, startPoint x: 300, startPoint y: 81, endPoint x: 309, endPoint y: 79, distance: 8.7
click at [301, 81] on div at bounding box center [307, 138] width 491 height 277
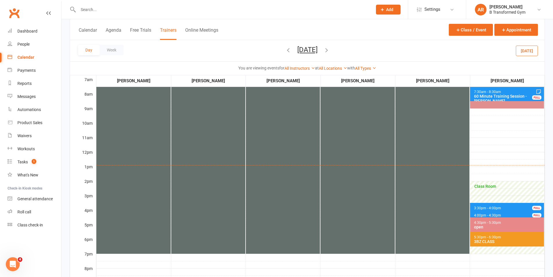
click at [490, 246] on span "5:30pm - 6:30pm 3BZ CLASS" at bounding box center [507, 239] width 74 height 15
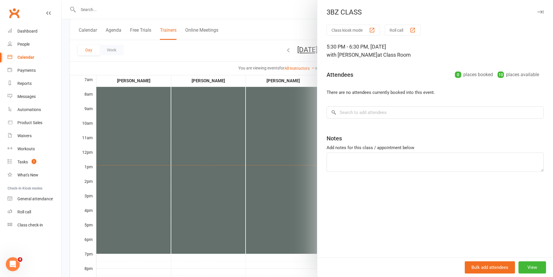
click at [308, 69] on div at bounding box center [307, 138] width 491 height 277
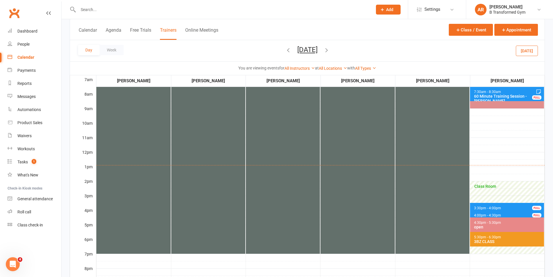
click at [330, 50] on icon "button" at bounding box center [326, 50] width 6 height 6
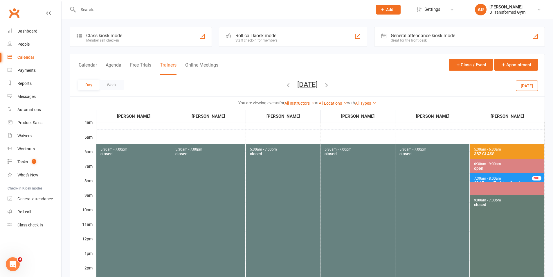
scroll to position [0, 0]
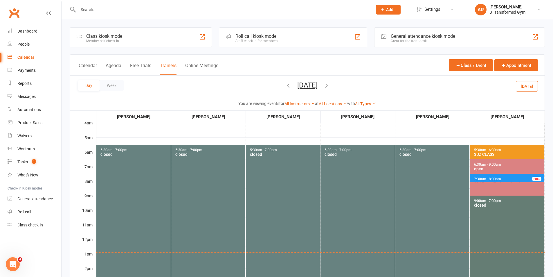
click at [496, 155] on div "3BZ CLASS" at bounding box center [508, 154] width 69 height 5
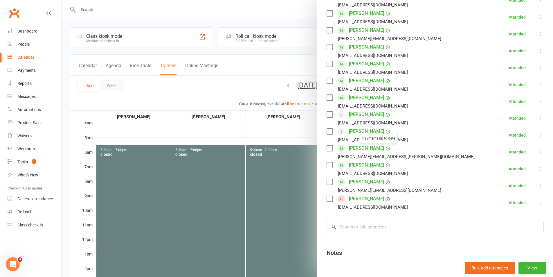
scroll to position [29, 0]
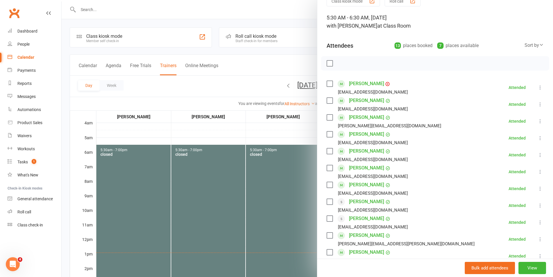
click at [263, 129] on div at bounding box center [307, 138] width 491 height 277
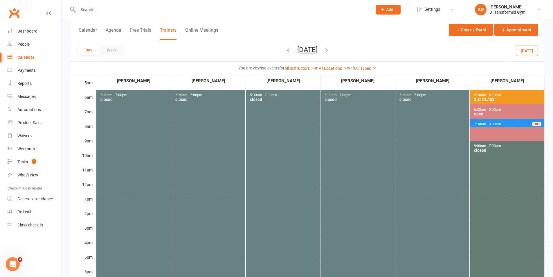
scroll to position [116, 0]
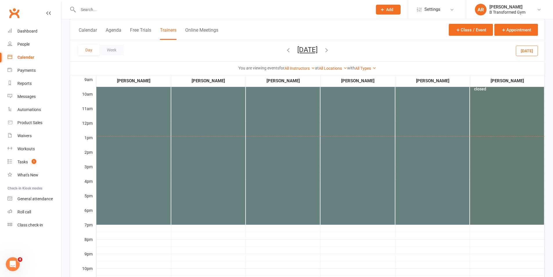
click at [330, 50] on icon "button" at bounding box center [326, 50] width 6 height 6
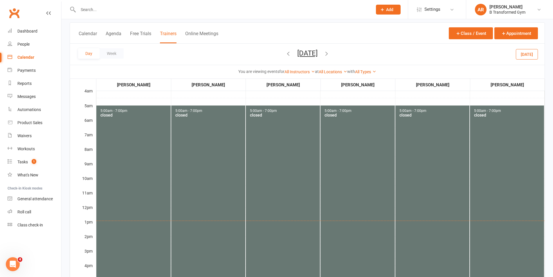
scroll to position [0, 0]
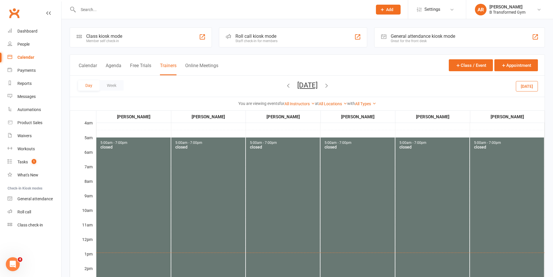
click at [330, 85] on icon "button" at bounding box center [326, 85] width 6 height 6
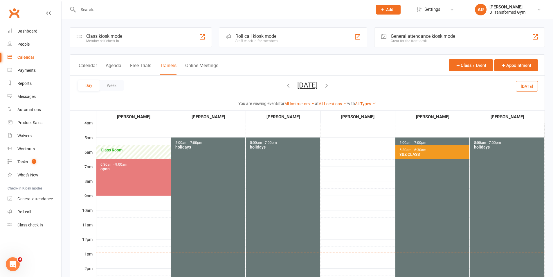
click at [419, 148] on span "5:30am - 6:30am" at bounding box center [413, 150] width 28 height 4
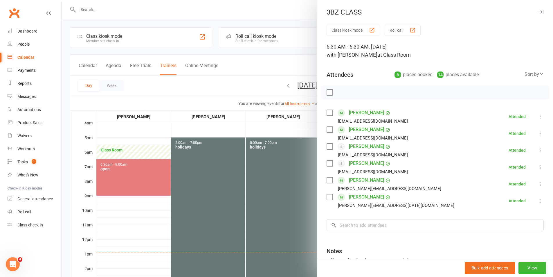
drag, startPoint x: 297, startPoint y: 74, endPoint x: 332, endPoint y: 76, distance: 34.9
click at [298, 74] on div at bounding box center [307, 138] width 491 height 277
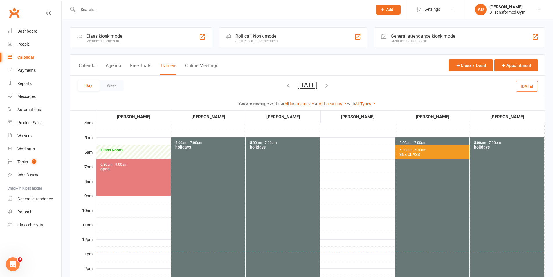
click at [411, 150] on span "5:30am - 6:30am" at bounding box center [413, 150] width 28 height 4
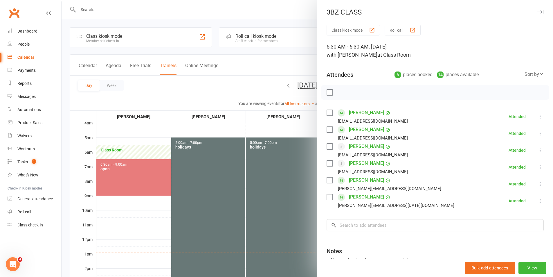
drag, startPoint x: 268, startPoint y: 78, endPoint x: 306, endPoint y: 83, distance: 38.6
click at [268, 78] on div at bounding box center [307, 138] width 491 height 277
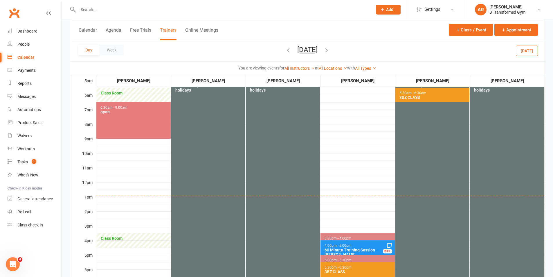
scroll to position [58, 0]
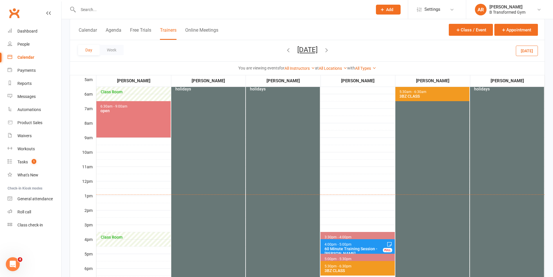
click at [349, 265] on span "5:30pm - 6:30pm" at bounding box center [338, 266] width 28 height 4
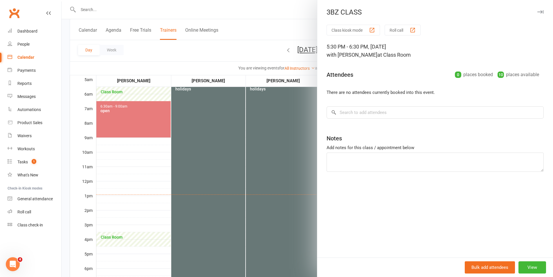
click at [284, 35] on div at bounding box center [307, 138] width 491 height 277
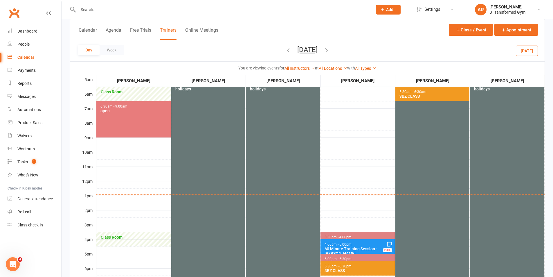
click at [330, 47] on icon "button" at bounding box center [326, 50] width 6 height 6
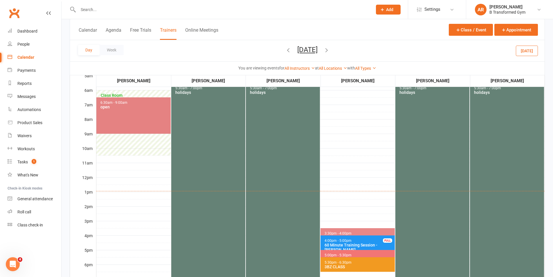
scroll to position [116, 0]
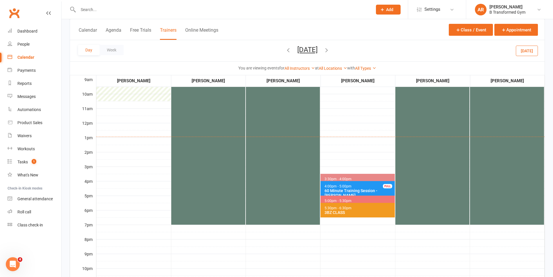
click at [357, 213] on div "3BZ CLASS" at bounding box center [358, 212] width 69 height 5
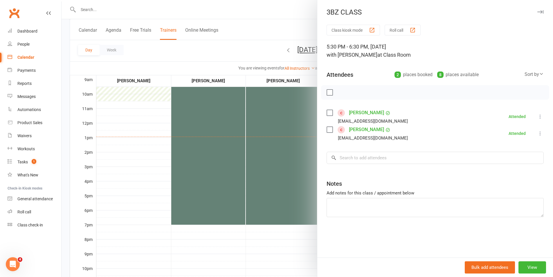
drag, startPoint x: 236, startPoint y: 46, endPoint x: 312, endPoint y: 45, distance: 76.0
click at [237, 46] on div at bounding box center [307, 138] width 491 height 277
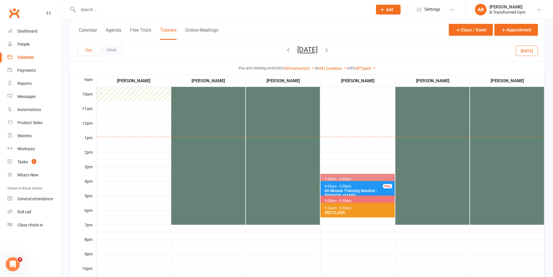
drag, startPoint x: 345, startPoint y: 50, endPoint x: 392, endPoint y: 91, distance: 62.3
click at [330, 50] on icon "button" at bounding box center [326, 50] width 6 height 6
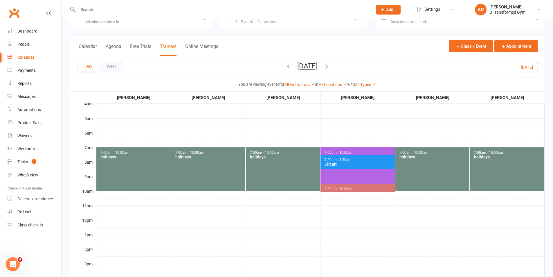
scroll to position [0, 0]
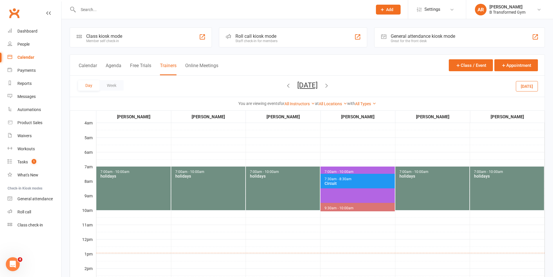
click at [356, 180] on span "7:30am - 8:30am Circuit" at bounding box center [357, 181] width 74 height 15
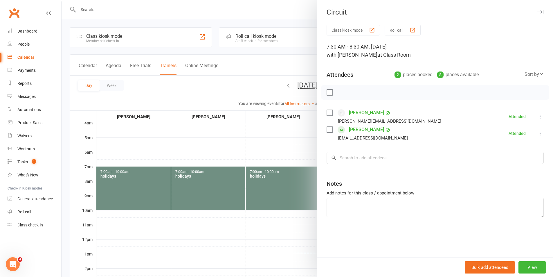
click at [285, 138] on div at bounding box center [307, 138] width 491 height 277
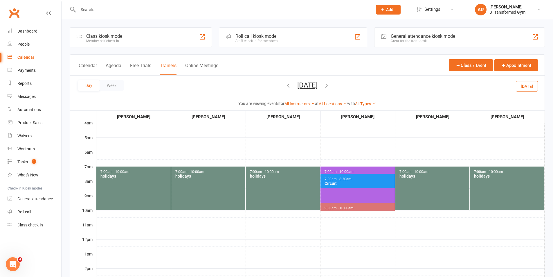
click at [343, 206] on span "9:30am - 10:00am" at bounding box center [339, 208] width 30 height 4
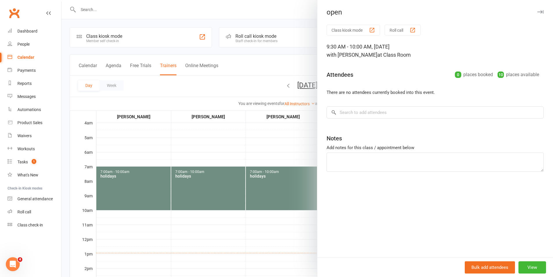
drag, startPoint x: 284, startPoint y: 146, endPoint x: 318, endPoint y: 174, distance: 45.1
click at [284, 146] on div at bounding box center [307, 138] width 491 height 277
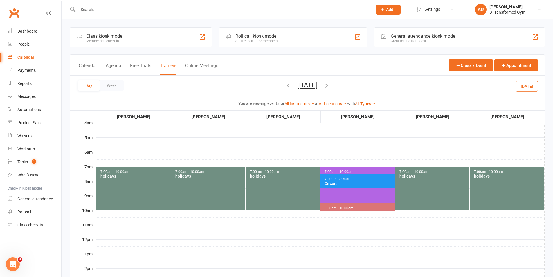
click at [337, 194] on span "7:00am - 10:00am super [DATE]" at bounding box center [357, 188] width 74 height 44
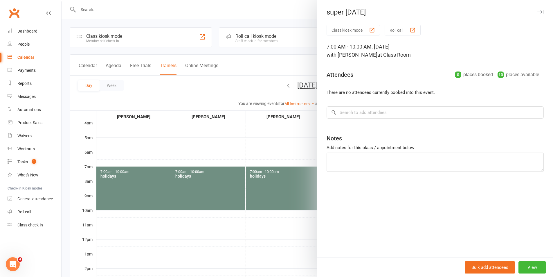
drag, startPoint x: 270, startPoint y: 141, endPoint x: 309, endPoint y: 145, distance: 38.5
click at [270, 141] on div at bounding box center [307, 138] width 491 height 277
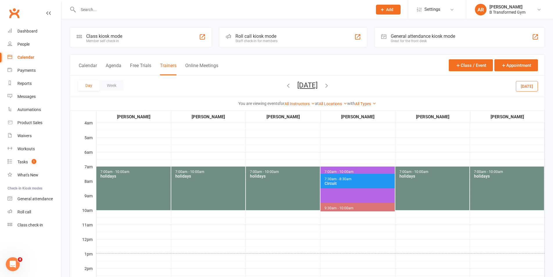
click at [341, 188] on span "7:00am - 10:00am super [DATE]" at bounding box center [357, 188] width 74 height 44
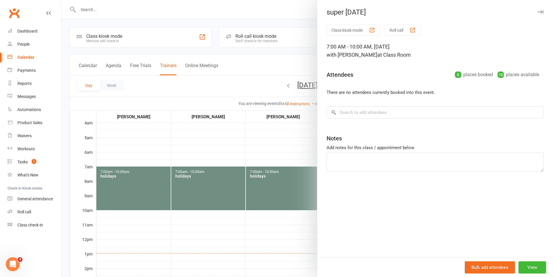
click at [257, 88] on div at bounding box center [307, 138] width 491 height 277
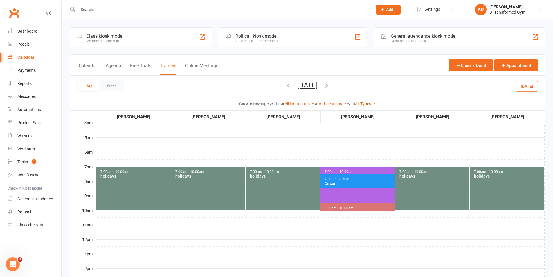
click at [318, 86] on button "[DATE]" at bounding box center [307, 85] width 20 height 8
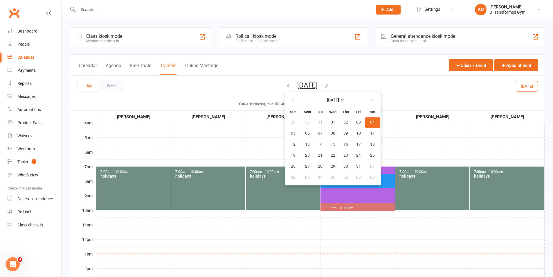
click at [529, 85] on button "[DATE]" at bounding box center [527, 86] width 22 height 10
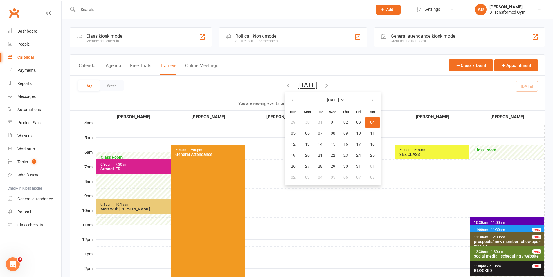
click at [530, 84] on div "Day Week [DATE] [DATE] Sun Mon Tue Wed Thu Fri Sat 29 30 31 01 02 03 04 05 06 0…" at bounding box center [307, 85] width 475 height 21
click at [441, 99] on div "You are viewing events for All Instructors [PERSON_NAME] [PERSON_NAME] [PERSON_…" at bounding box center [307, 103] width 475 height 13
click at [390, 78] on div "Day Week [DATE] [DATE] Sun Mon Tue Wed Thu Fri Sat 29 30 31 01 02 03 04 05 06 0…" at bounding box center [307, 85] width 475 height 21
click at [362, 94] on div "Day Week [DATE] [DATE] Sun Mon Tue Wed Thu Fri Sat 29 30 31 01 02 03 04 05 06 0…" at bounding box center [307, 85] width 475 height 21
click at [318, 82] on button "[DATE]" at bounding box center [307, 85] width 20 height 8
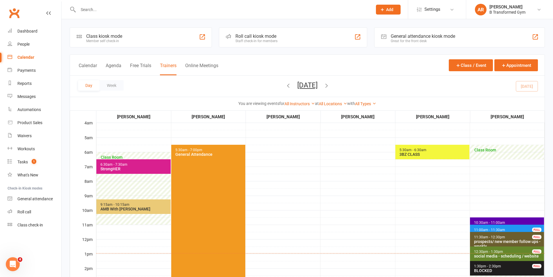
click at [318, 82] on button "[DATE]" at bounding box center [307, 85] width 20 height 8
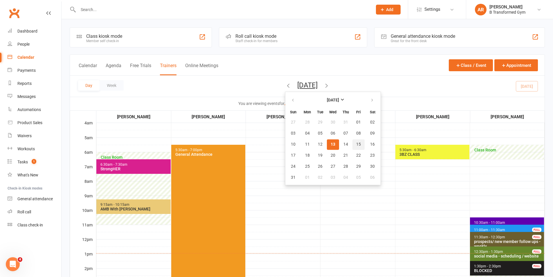
click at [356, 145] on span "15" at bounding box center [358, 144] width 5 height 5
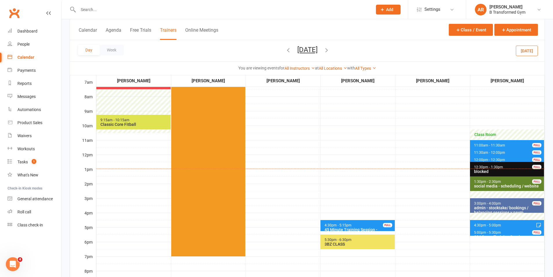
scroll to position [87, 0]
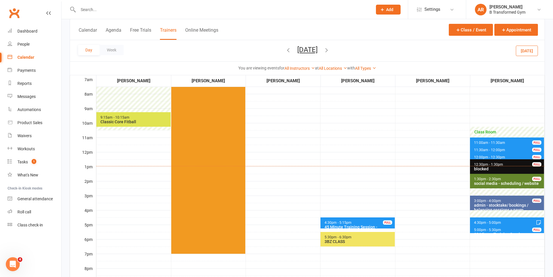
click at [318, 48] on button "[DATE]" at bounding box center [307, 50] width 20 height 8
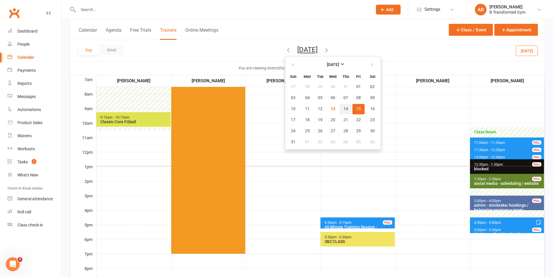
click at [340, 106] on button "14" at bounding box center [346, 109] width 12 height 10
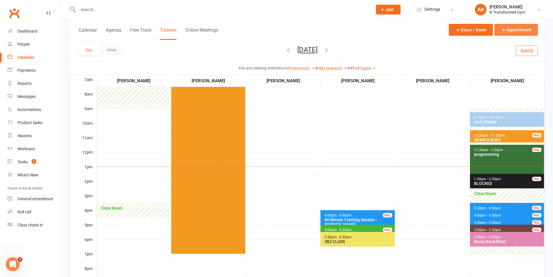
click at [516, 31] on button "Appointment" at bounding box center [516, 30] width 44 height 12
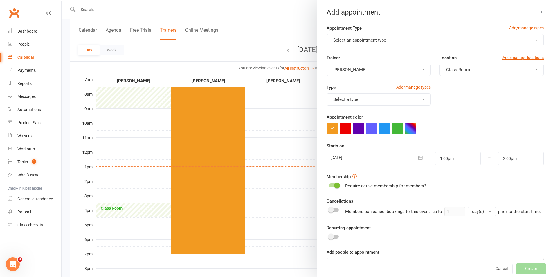
drag, startPoint x: 288, startPoint y: 19, endPoint x: 396, endPoint y: 34, distance: 108.6
click at [288, 19] on div at bounding box center [307, 138] width 491 height 277
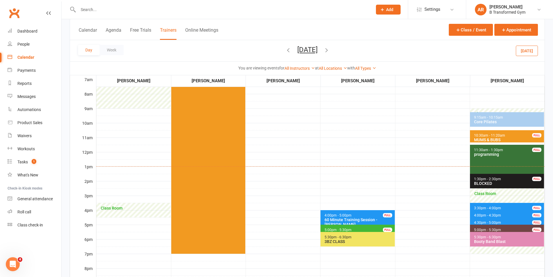
drag, startPoint x: 391, startPoint y: 9, endPoint x: 390, endPoint y: 16, distance: 7.0
click at [391, 10] on span "Add" at bounding box center [389, 9] width 7 height 5
click at [372, 38] on link "Member" at bounding box center [382, 39] width 52 height 13
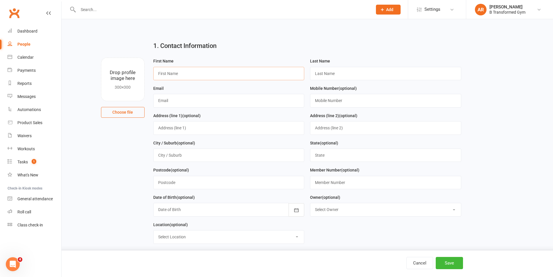
click at [238, 76] on input "text" at bounding box center [228, 73] width 151 height 13
type input "Val"
type input "Vita"
type input "[EMAIL_ADDRESS][DOMAIN_NAME]"
type input "0467632005"
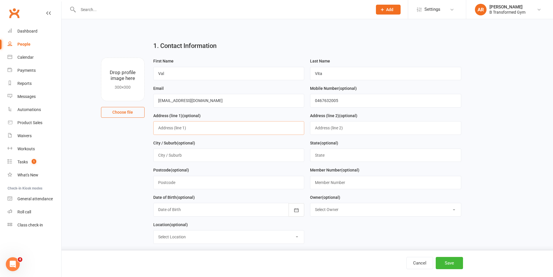
click at [230, 125] on input "text" at bounding box center [228, 127] width 151 height 13
type input "2"
type input "[STREET_ADDRESS][PERSON_NAME]"
type input "b"
type input "[PERSON_NAME] Heads"
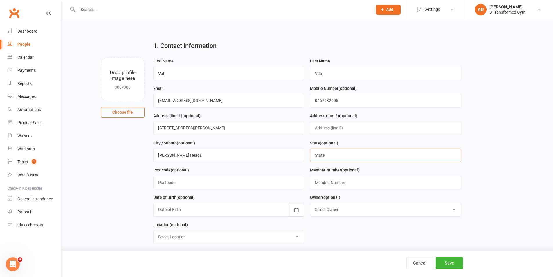
click at [382, 158] on input "text" at bounding box center [385, 154] width 151 height 13
type input "Qld"
click at [272, 187] on input "text" at bounding box center [228, 182] width 151 height 13
type input "4670"
click at [196, 211] on div at bounding box center [228, 209] width 151 height 13
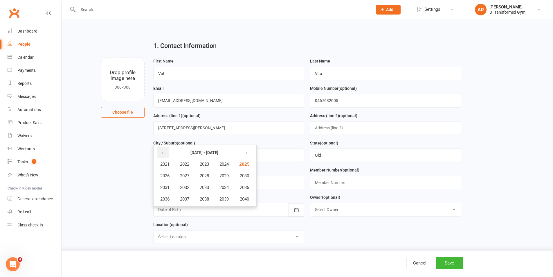
click at [164, 153] on icon "button" at bounding box center [162, 152] width 4 height 5
click at [165, 153] on button "button" at bounding box center [163, 152] width 12 height 10
click at [247, 153] on icon "button" at bounding box center [245, 152] width 4 height 5
click at [166, 176] on span "1986" at bounding box center [164, 175] width 9 height 5
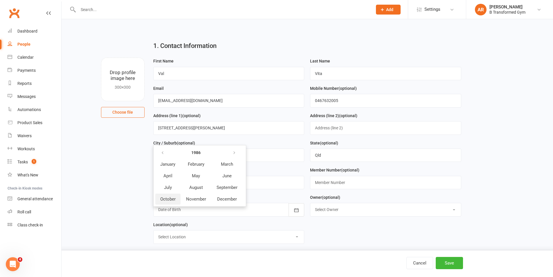
click at [173, 201] on span "October" at bounding box center [167, 198] width 15 height 5
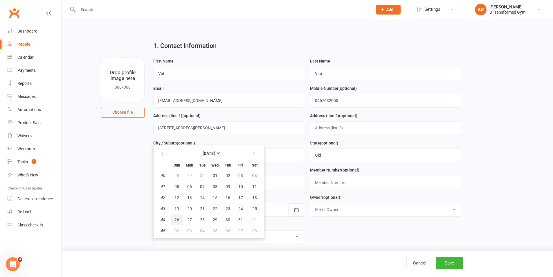
click at [180, 222] on button "26" at bounding box center [177, 219] width 12 height 10
type input "[DATE]"
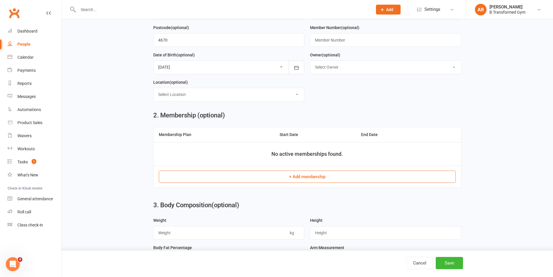
scroll to position [145, 0]
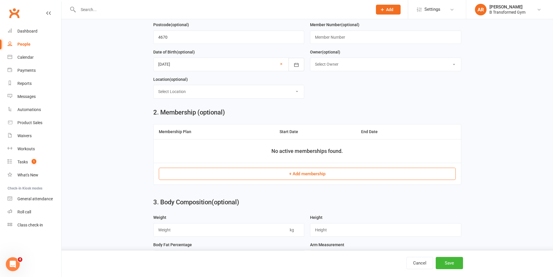
click at [320, 173] on button "+ Add membership" at bounding box center [307, 173] width 297 height 12
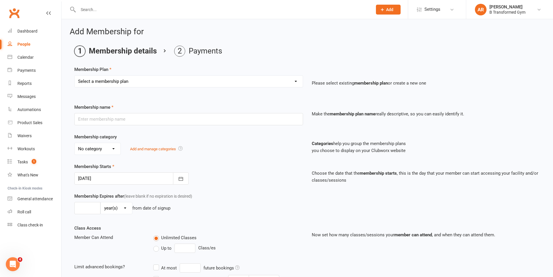
click at [160, 79] on select "Select a membership plan Create new Membership Plan 10 Class Pass- Gold Classes…" at bounding box center [189, 81] width 228 height 12
select select "5"
click at [75, 75] on select "Select a membership plan Create new Membership Plan 10 Class Pass- Gold Classes…" at bounding box center [189, 81] width 228 height 12
type input "SILVER MEMBERSHIP"
select select "1"
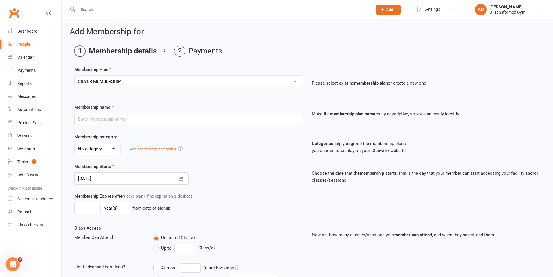
type input "0"
click at [126, 175] on div at bounding box center [131, 178] width 114 height 12
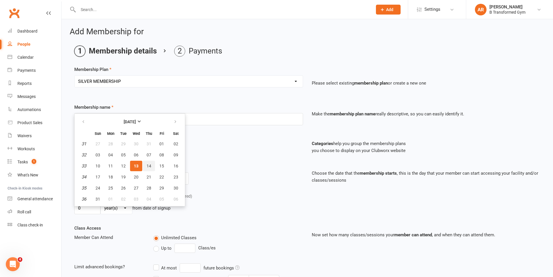
click at [147, 165] on span "14" at bounding box center [149, 165] width 5 height 5
type input "[DATE]"
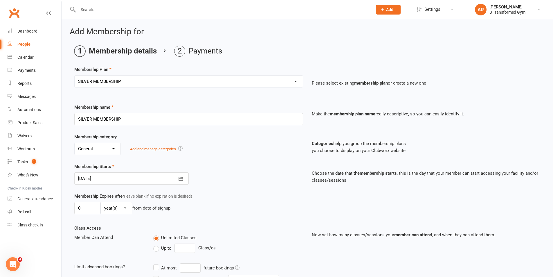
click at [228, 174] on div "Membership Starts [DATE] [DATE] Sun Mon Tue Wed Thu Fri Sat 31 27 28 29 30 31 0…" at bounding box center [188, 173] width 237 height 21
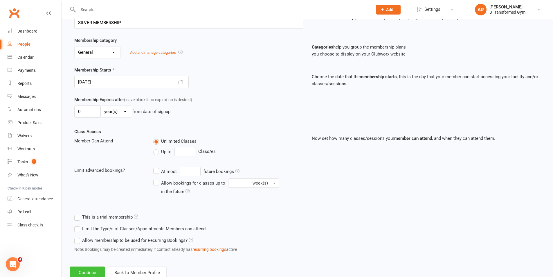
scroll to position [115, 0]
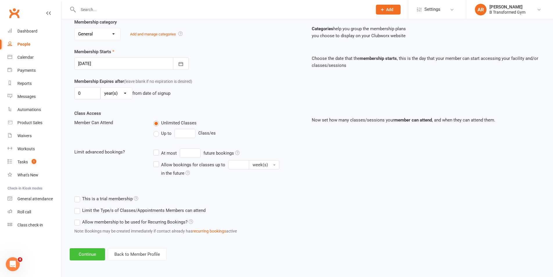
drag, startPoint x: 96, startPoint y: 253, endPoint x: 203, endPoint y: 218, distance: 113.2
click at [96, 253] on button "Continue" at bounding box center [87, 254] width 35 height 12
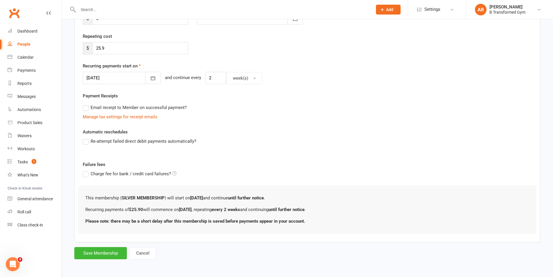
scroll to position [0, 0]
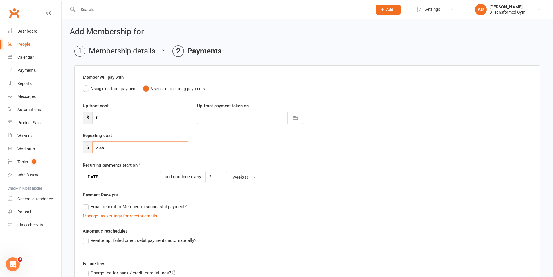
drag, startPoint x: 104, startPoint y: 151, endPoint x: 70, endPoint y: 149, distance: 34.6
click at [70, 149] on main "Membership details Payments Member will pay with A single up-front payment A se…" at bounding box center [307, 202] width 475 height 312
type input "12.95"
click at [212, 178] on input "2" at bounding box center [215, 177] width 21 height 12
type input "1"
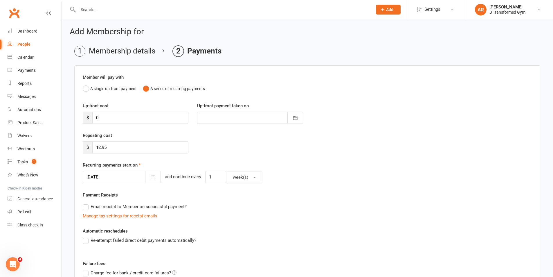
click at [269, 184] on div "Member will pay with A single up-front payment A series of recurring payments U…" at bounding box center [307, 203] width 466 height 276
click at [303, 176] on div "[DATE] [DATE] Sun Mon Tue Wed Thu Fri Sat 31 27 28 29 30 31 01 02 32 03 04 05 0…" at bounding box center [307, 177] width 449 height 12
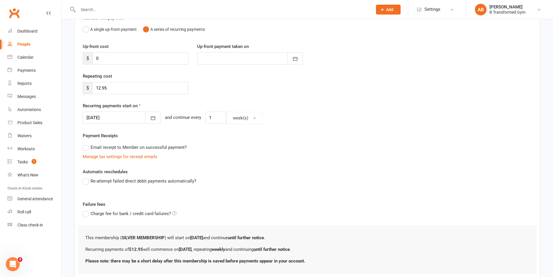
scroll to position [99, 0]
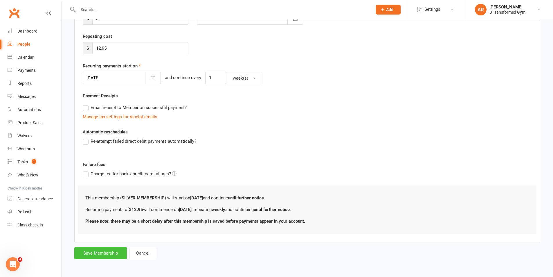
drag, startPoint x: 100, startPoint y: 251, endPoint x: 198, endPoint y: 221, distance: 102.9
click at [100, 250] on button "Save Membership" at bounding box center [100, 253] width 53 height 12
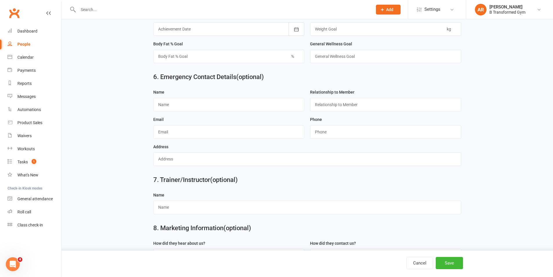
scroll to position [517, 0]
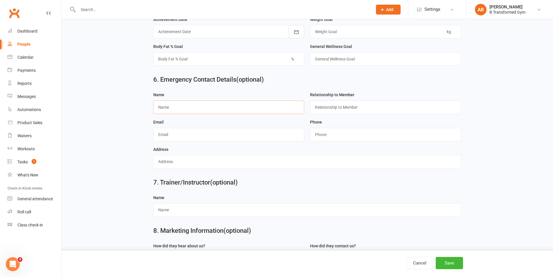
click at [210, 111] on input "text" at bounding box center [228, 106] width 151 height 13
type input "Phil"
click at [323, 111] on input "text" at bounding box center [385, 106] width 151 height 13
type input "partner"
click at [324, 141] on input "string" at bounding box center [385, 134] width 151 height 13
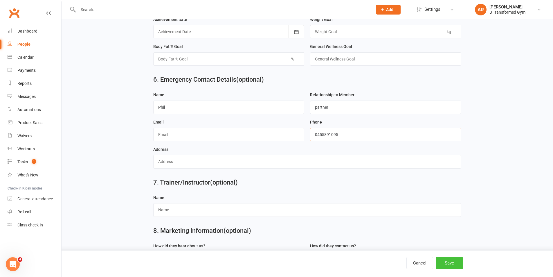
type input "0455891095"
click at [447, 264] on button "Save" at bounding box center [449, 263] width 27 height 12
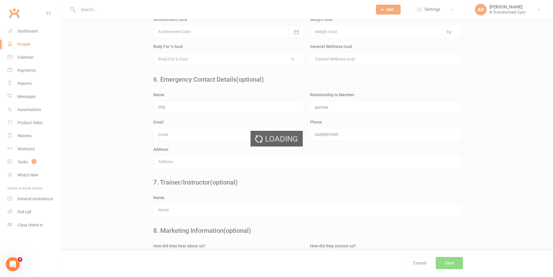
scroll to position [0, 0]
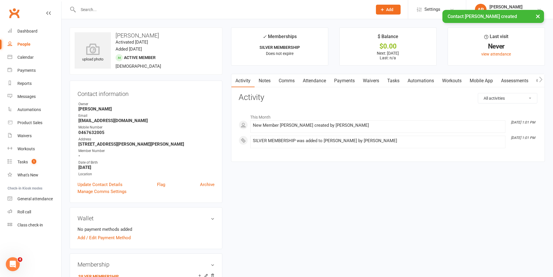
scroll to position [58, 0]
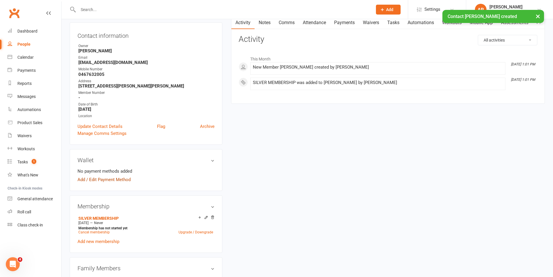
click at [103, 178] on link "Add / Edit Payment Method" at bounding box center [103, 179] width 53 height 7
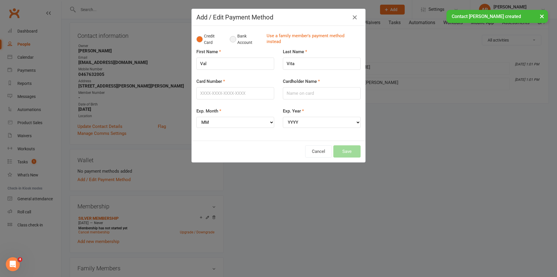
click at [232, 39] on button "Bank Account" at bounding box center [246, 39] width 32 height 18
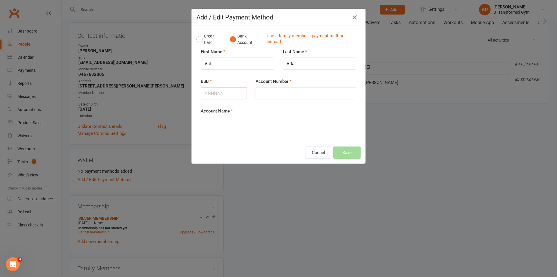
click at [227, 89] on input "BSB" at bounding box center [224, 93] width 46 height 12
click at [278, 91] on input "Account Number" at bounding box center [306, 93] width 101 height 12
click at [205, 94] on input "184571" at bounding box center [224, 93] width 46 height 12
type input "084571"
click at [263, 94] on input "Account Number" at bounding box center [306, 93] width 101 height 12
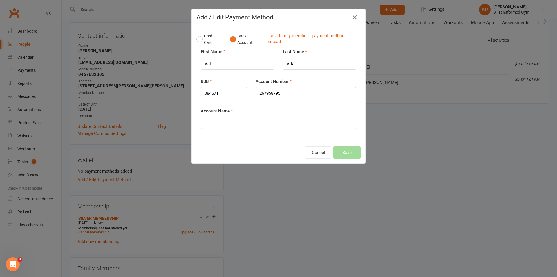
type input "267958795"
click at [263, 127] on input "Account Name" at bounding box center [279, 123] width 156 height 12
type input "[PERSON_NAME]"
click at [350, 150] on button "Save" at bounding box center [346, 152] width 27 height 12
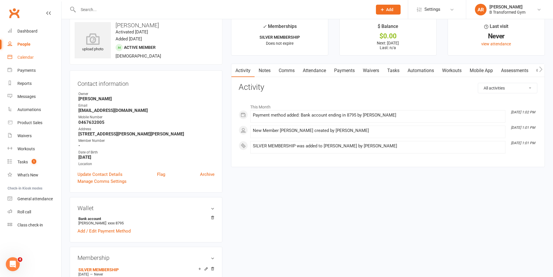
scroll to position [0, 0]
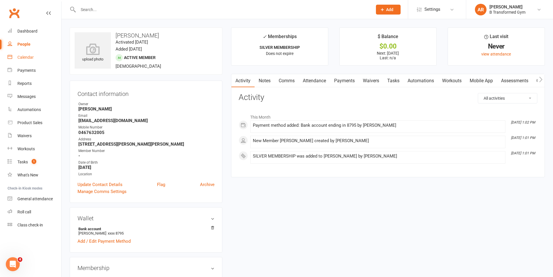
click at [34, 58] on link "Calendar" at bounding box center [35, 57] width 54 height 13
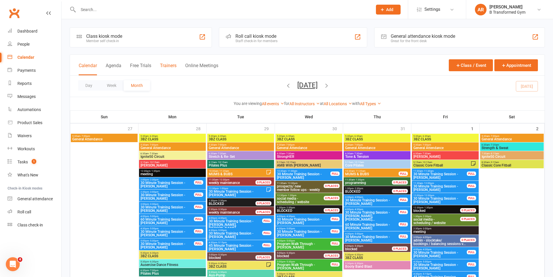
click at [166, 65] on button "Trainers" at bounding box center [168, 69] width 17 height 12
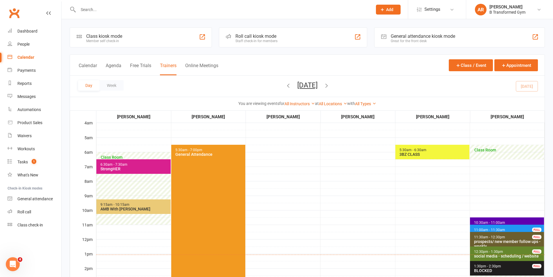
click at [318, 84] on button "[DATE]" at bounding box center [307, 85] width 20 height 8
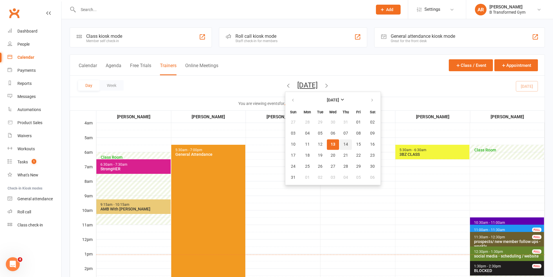
drag, startPoint x: 313, startPoint y: 143, endPoint x: 316, endPoint y: 143, distance: 3.0
click at [343, 143] on span "14" at bounding box center [345, 144] width 5 height 5
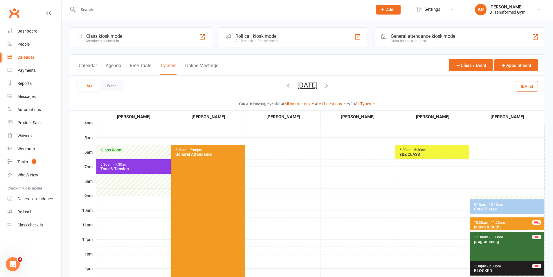
click at [493, 246] on span "11:30am - 1:30pm programming FULL" at bounding box center [507, 246] width 74 height 29
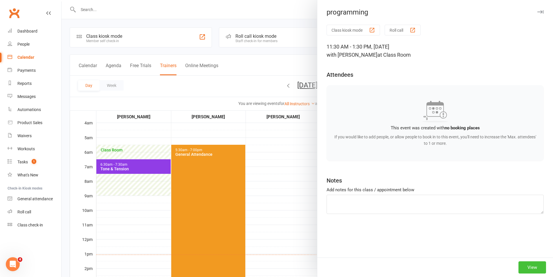
click at [537, 267] on button "View" at bounding box center [532, 267] width 28 height 12
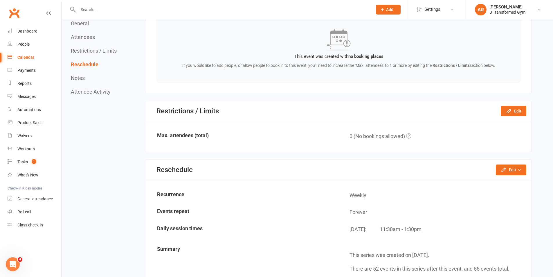
scroll to position [290, 0]
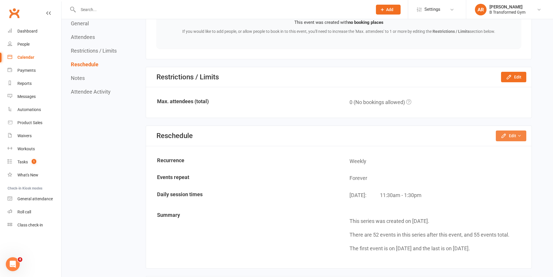
click at [507, 134] on button "Edit" at bounding box center [511, 135] width 30 height 10
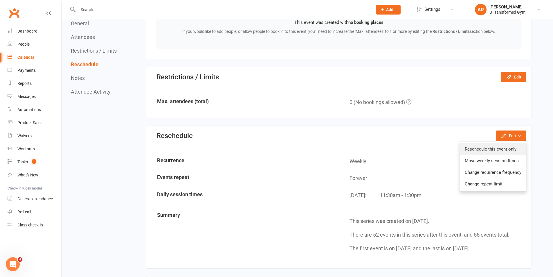
click at [479, 145] on link "Reschedule this event only" at bounding box center [493, 149] width 66 height 12
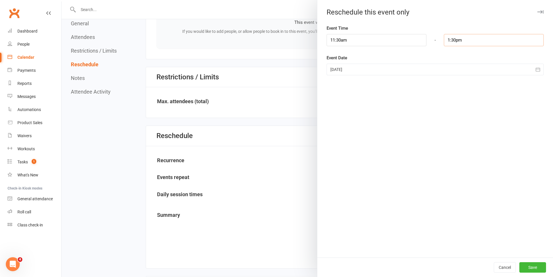
click at [464, 44] on input "1:30pm" at bounding box center [494, 40] width 100 height 12
type input "12:15pm"
click at [456, 75] on li "12:15pm" at bounding box center [458, 74] width 28 height 9
drag, startPoint x: 451, startPoint y: 95, endPoint x: 511, endPoint y: 214, distance: 133.3
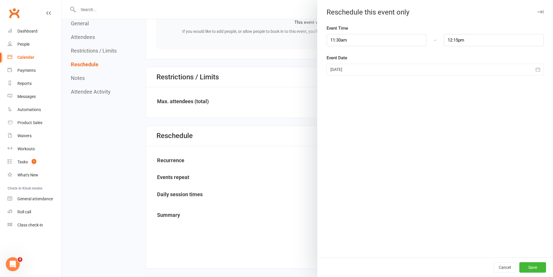
click at [452, 95] on div "Event Time 11:30am - 12:15pm 12:00am 12:15am 12:30am 12:45am 1:00am 1:15am 1:30…" at bounding box center [435, 141] width 236 height 232
click at [527, 266] on button "Save" at bounding box center [532, 267] width 27 height 10
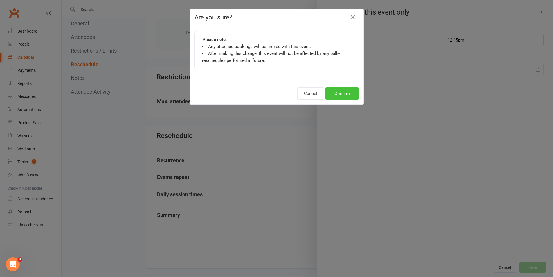
click at [338, 93] on button "Confirm" at bounding box center [341, 93] width 33 height 12
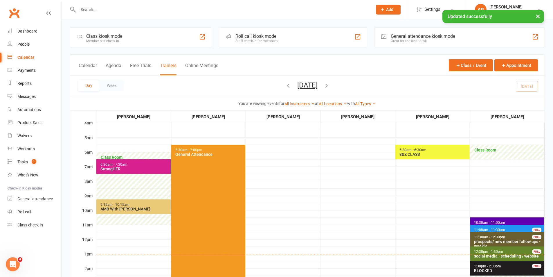
scroll to position [116, 0]
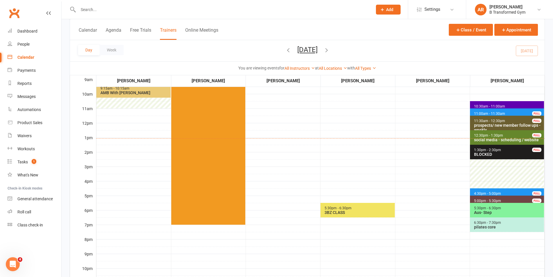
click at [318, 50] on button "[DATE]" at bounding box center [307, 50] width 20 height 8
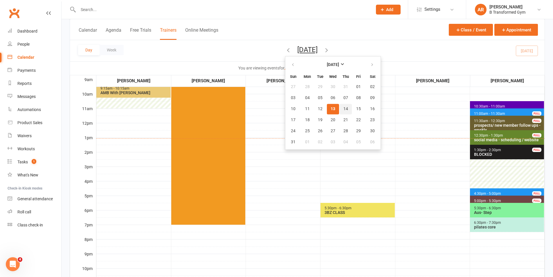
click at [340, 105] on button "14" at bounding box center [346, 109] width 12 height 10
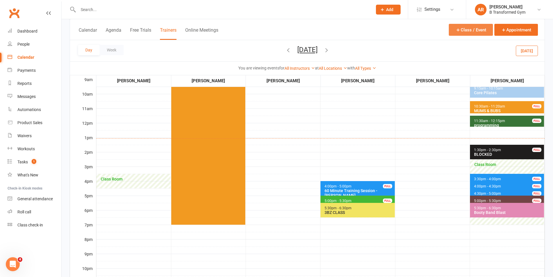
click at [459, 33] on button "Class / Event" at bounding box center [471, 30] width 44 height 12
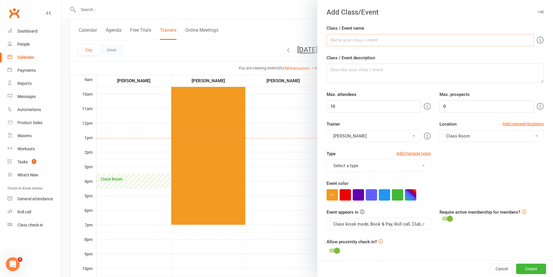
click at [358, 38] on input "Class / Event name" at bounding box center [429, 40] width 207 height 12
click at [293, 36] on div at bounding box center [307, 138] width 491 height 277
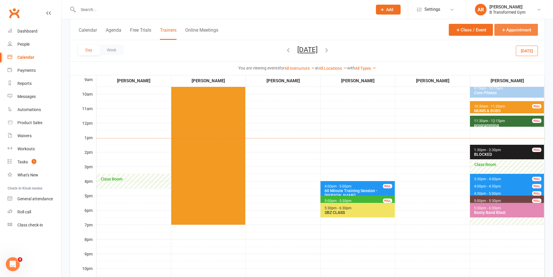
click at [513, 28] on button "Appointment" at bounding box center [516, 30] width 44 height 12
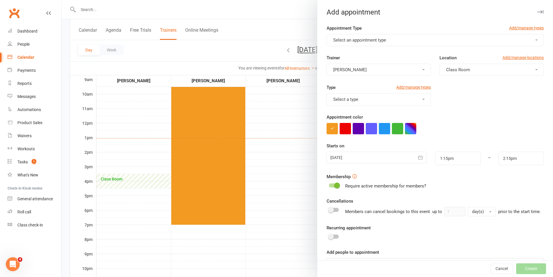
click at [380, 40] on span "Select an appointment type" at bounding box center [359, 39] width 53 height 5
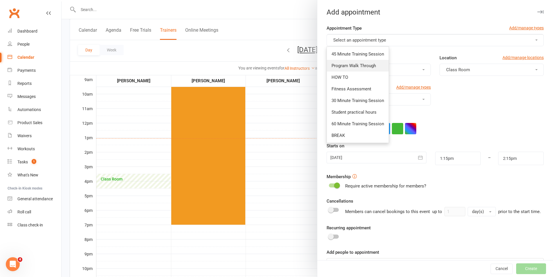
click at [373, 63] on link "Program Walk Through" at bounding box center [358, 66] width 62 height 12
type input "1:45pm"
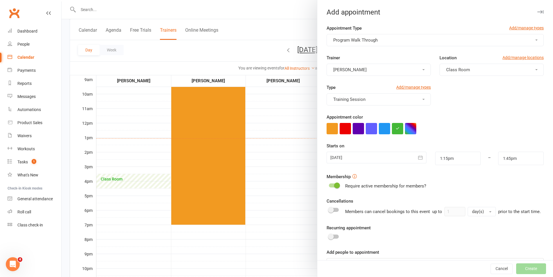
click at [367, 156] on div at bounding box center [376, 157] width 100 height 12
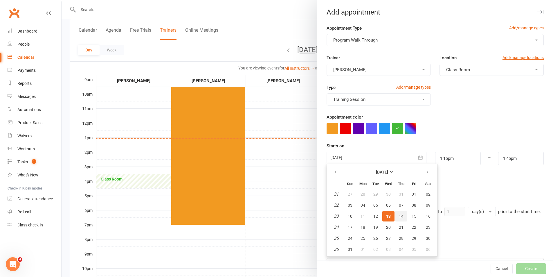
click at [399, 215] on span "14" at bounding box center [401, 216] width 5 height 5
type input "[DATE]"
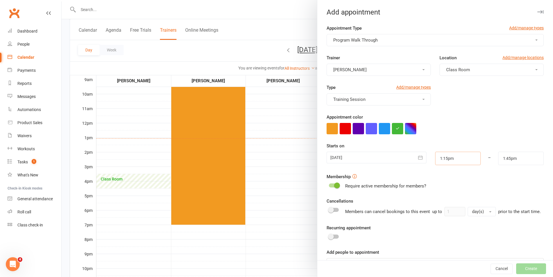
click at [451, 157] on input "1:15pm" at bounding box center [458, 157] width 46 height 13
type input "12:15pm"
click at [448, 200] on li "12:15pm" at bounding box center [449, 201] width 28 height 9
click at [511, 159] on input "1:45pm" at bounding box center [521, 157] width 46 height 13
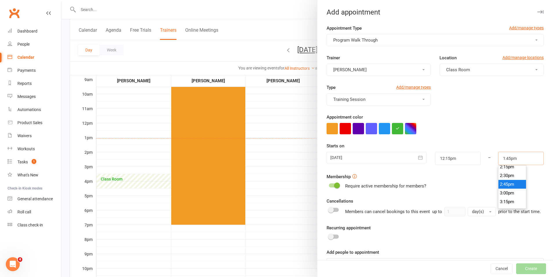
scroll to position [412, 0]
type input "12:45pm"
click at [505, 202] on li "12:45pm" at bounding box center [512, 201] width 28 height 9
click at [505, 200] on div "Cancellations Members can cancel bookings to this event up to 1 day(s) prior to…" at bounding box center [434, 206] width 217 height 19
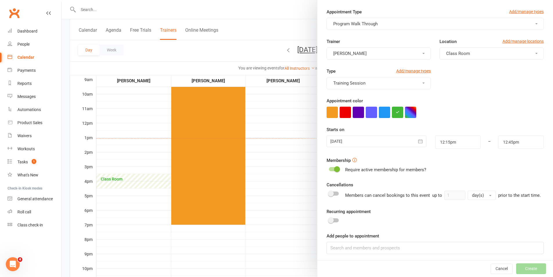
scroll to position [25, 0]
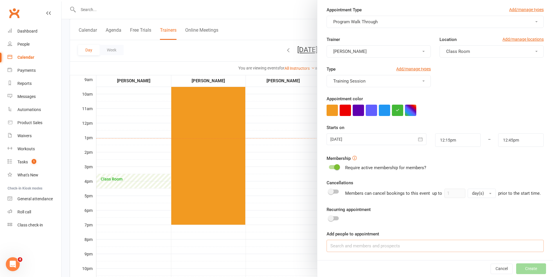
click at [426, 248] on input at bounding box center [434, 245] width 217 height 12
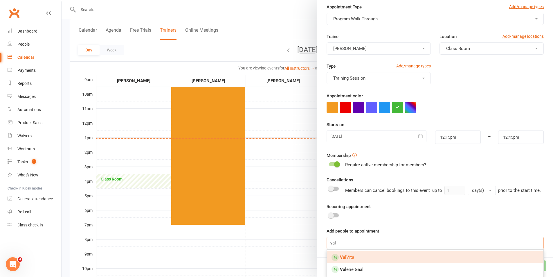
type input "val"
click at [402, 258] on link "[PERSON_NAME]" at bounding box center [435, 257] width 217 height 12
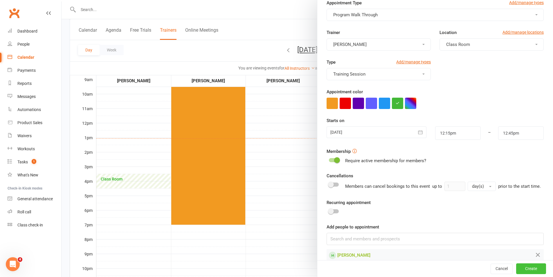
click at [522, 270] on button "Create" at bounding box center [531, 268] width 30 height 10
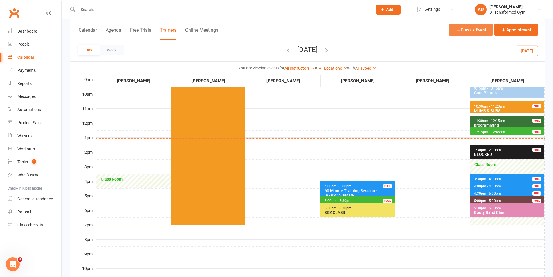
click at [467, 25] on button "Class / Event" at bounding box center [471, 30] width 44 height 12
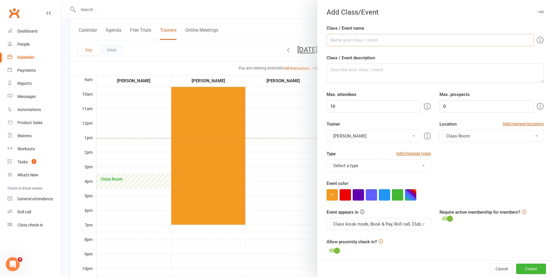
click at [351, 38] on input "Class / Event name" at bounding box center [429, 40] width 207 height 12
type input "programming"
click at [353, 135] on button "[PERSON_NAME]" at bounding box center [373, 136] width 94 height 12
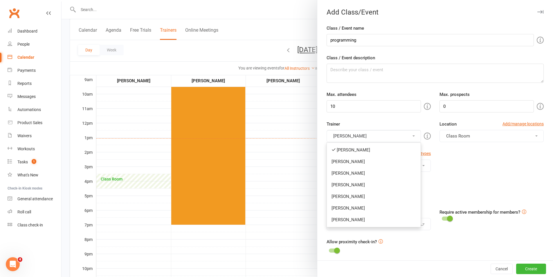
drag, startPoint x: 360, startPoint y: 204, endPoint x: 356, endPoint y: 183, distance: 21.5
click at [360, 204] on link "[PERSON_NAME]" at bounding box center [374, 208] width 94 height 12
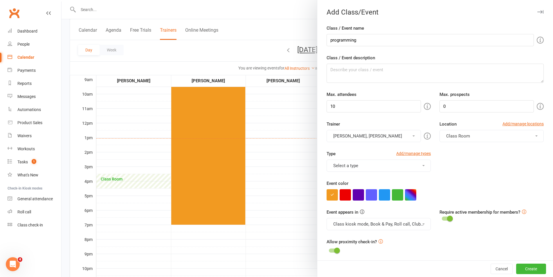
drag, startPoint x: 355, startPoint y: 133, endPoint x: 353, endPoint y: 150, distance: 17.0
click at [355, 133] on button "[PERSON_NAME], [PERSON_NAME]" at bounding box center [373, 136] width 94 height 12
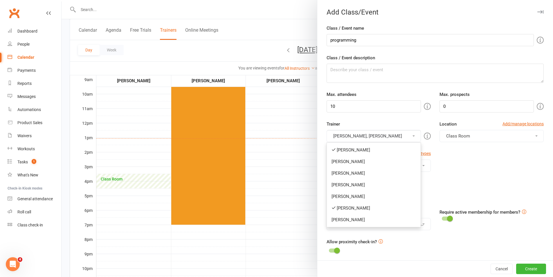
click at [352, 149] on link "[PERSON_NAME]" at bounding box center [374, 150] width 94 height 12
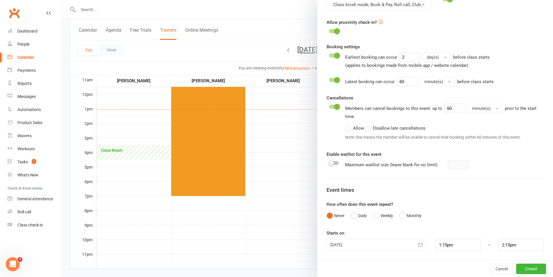
scroll to position [145, 0]
click at [357, 245] on div at bounding box center [376, 245] width 100 height 12
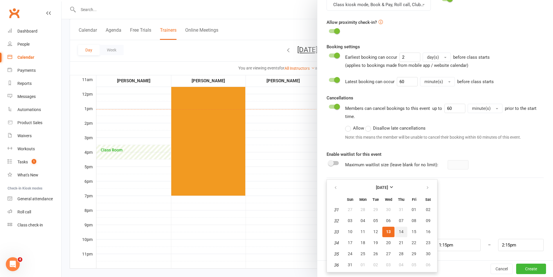
click at [399, 231] on span "14" at bounding box center [401, 231] width 5 height 5
type input "[DATE]"
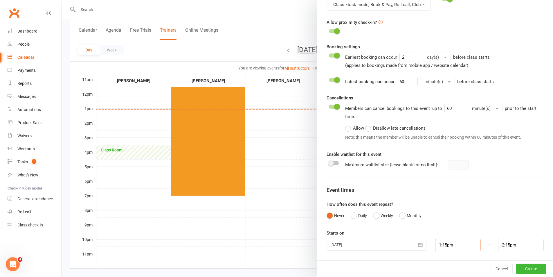
click at [449, 245] on input "1:15pm" at bounding box center [458, 245] width 46 height 12
type input "12:45pm"
click at [445, 217] on li "12:45pm" at bounding box center [449, 220] width 28 height 9
click at [513, 243] on input "1:45pm" at bounding box center [521, 245] width 46 height 12
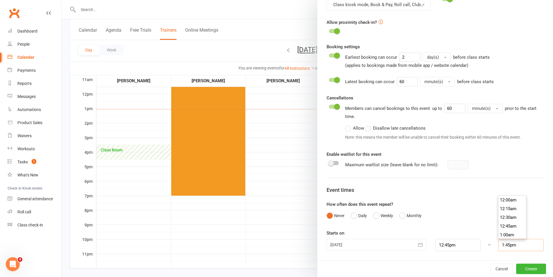
scroll to position [470, 0]
type input "1:30pm"
click at [506, 199] on li "1:30pm" at bounding box center [512, 199] width 28 height 9
click at [506, 199] on form "Class / Event name programming Class / Event description Max. attendees 10 Max.…" at bounding box center [434, 28] width 217 height 445
drag, startPoint x: 523, startPoint y: 266, endPoint x: 488, endPoint y: 211, distance: 64.7
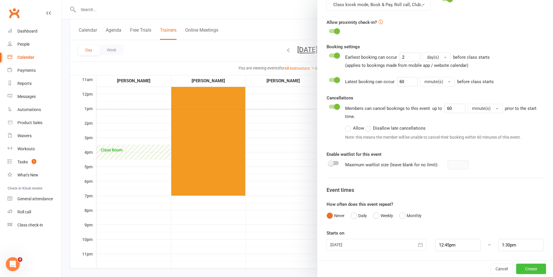
click at [522, 263] on button "Create" at bounding box center [531, 268] width 30 height 10
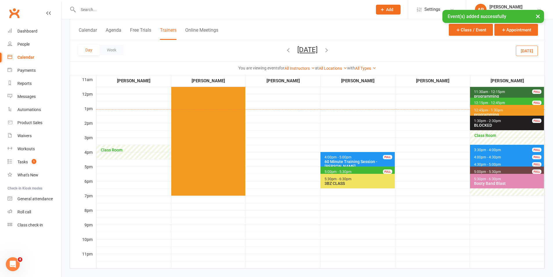
scroll to position [58, 0]
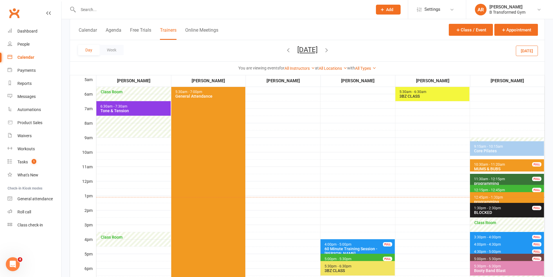
click at [318, 50] on button "[DATE]" at bounding box center [307, 50] width 20 height 8
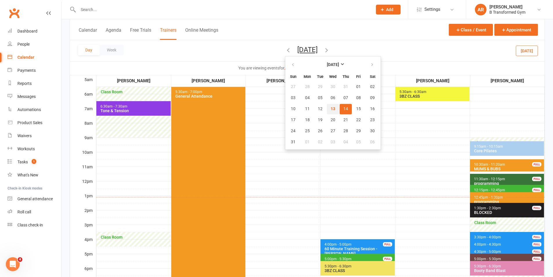
click at [327, 112] on button "13" at bounding box center [333, 109] width 12 height 10
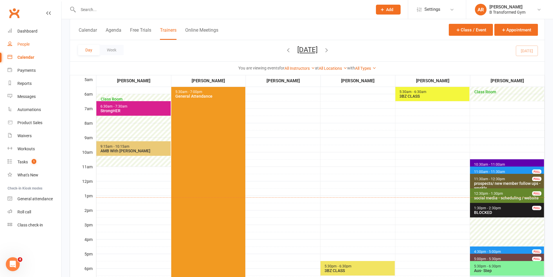
click at [28, 43] on div "People" at bounding box center [23, 44] width 12 height 5
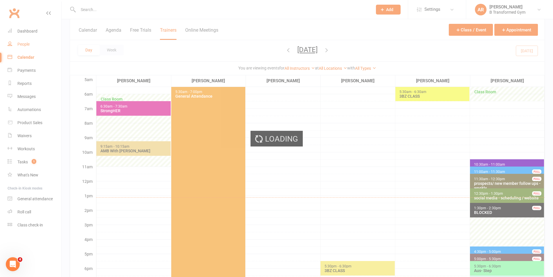
select select "100"
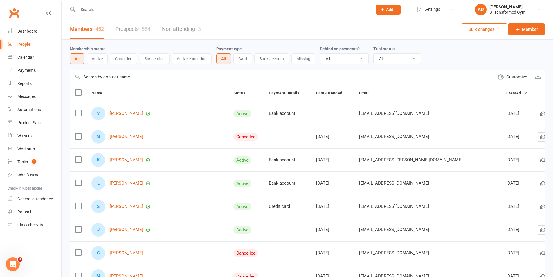
click at [506, 93] on span "Created" at bounding box center [516, 93] width 21 height 5
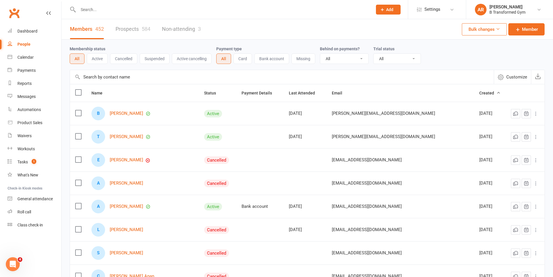
click at [479, 93] on span "Created" at bounding box center [489, 93] width 21 height 5
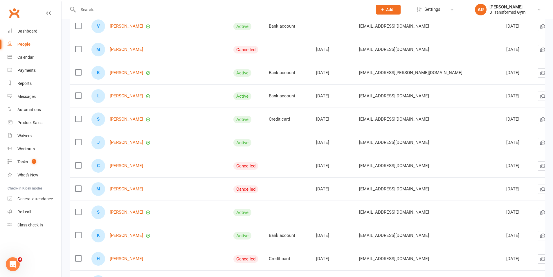
scroll to position [116, 0]
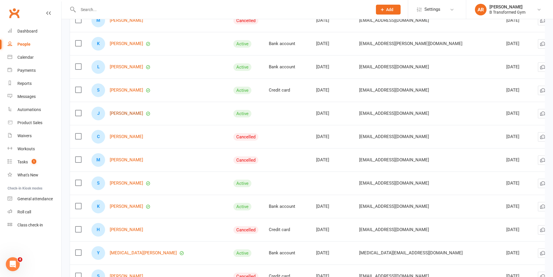
click at [119, 114] on link "[PERSON_NAME]" at bounding box center [126, 113] width 33 height 5
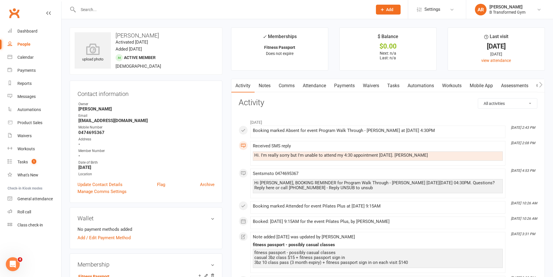
select select "100"
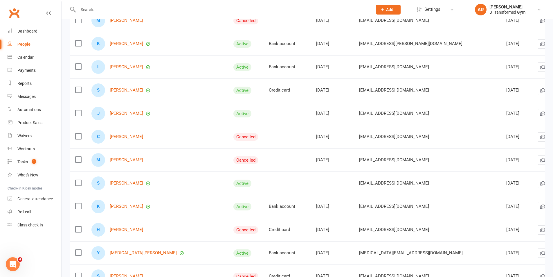
scroll to position [145, 0]
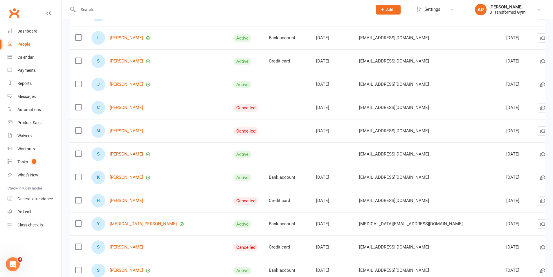
click at [128, 155] on link "[PERSON_NAME]" at bounding box center [126, 153] width 33 height 5
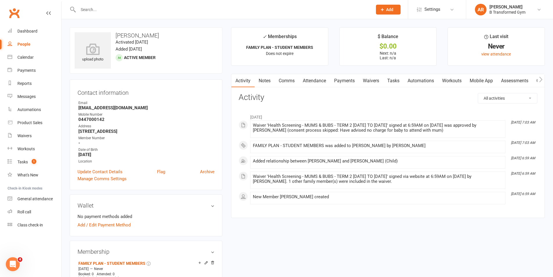
select select "100"
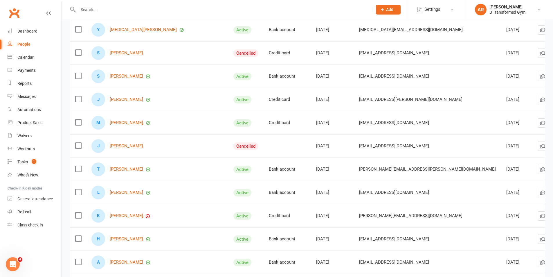
scroll to position [348, 0]
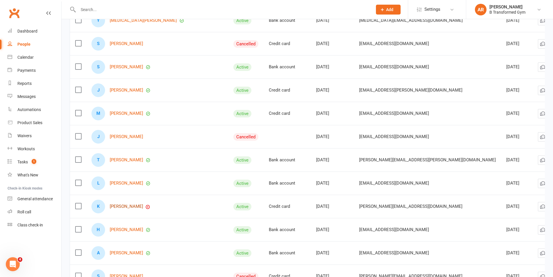
click at [120, 205] on link "[PERSON_NAME]" at bounding box center [126, 206] width 33 height 5
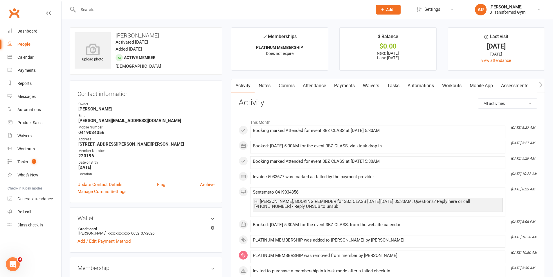
click at [346, 84] on link "Payments" at bounding box center [344, 85] width 29 height 13
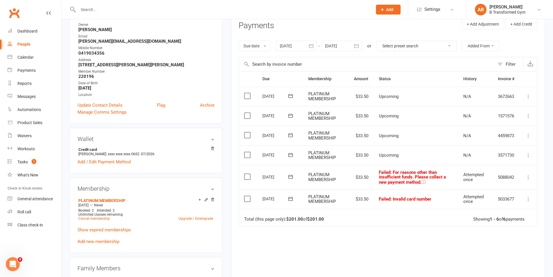
scroll to position [58, 0]
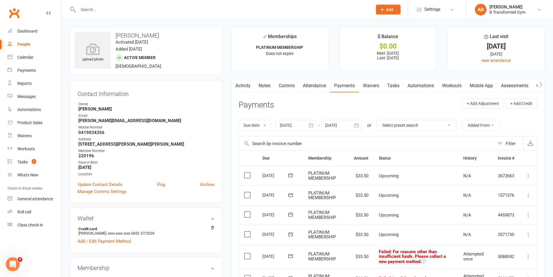
select select "100"
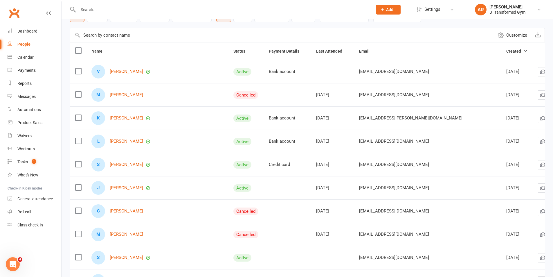
scroll to position [29, 0]
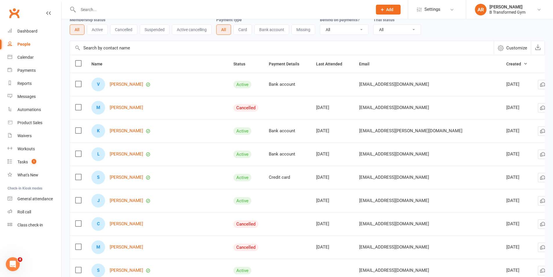
click at [83, 9] on input "text" at bounding box center [222, 10] width 292 height 8
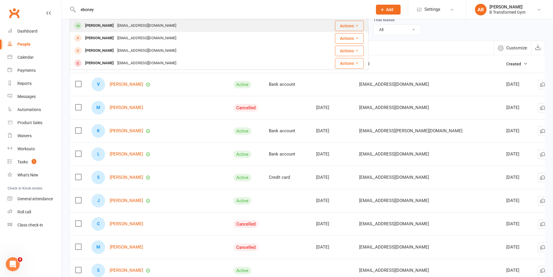
type input "eboney"
click at [118, 25] on div "[EMAIL_ADDRESS][DOMAIN_NAME]" at bounding box center [147, 25] width 62 height 8
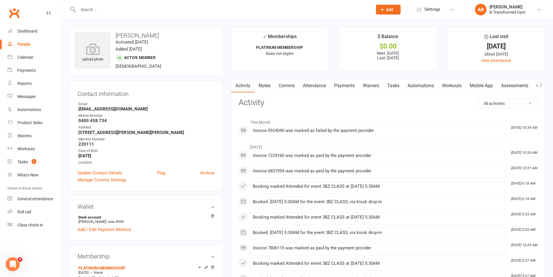
click at [347, 84] on link "Payments" at bounding box center [344, 85] width 29 height 13
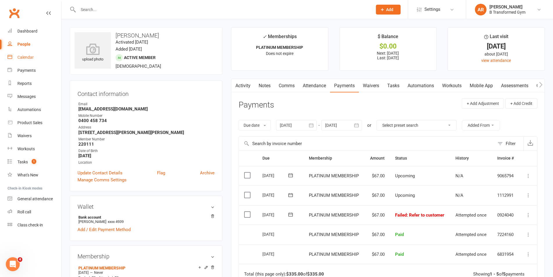
click at [27, 56] on div "Calendar" at bounding box center [25, 57] width 16 height 5
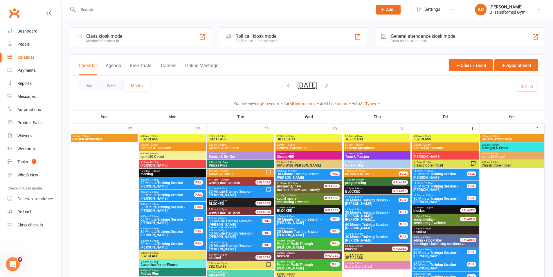
click at [111, 7] on input "text" at bounding box center [222, 10] width 292 height 8
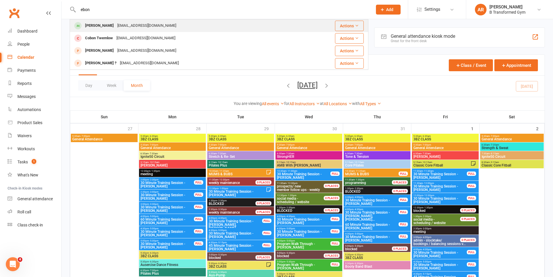
type input "ebon"
click at [113, 24] on div "[PERSON_NAME]" at bounding box center [99, 25] width 32 height 8
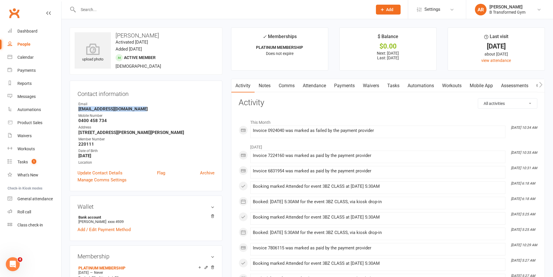
drag, startPoint x: 142, startPoint y: 108, endPoint x: 79, endPoint y: 109, distance: 62.7
click at [79, 109] on strong "[EMAIL_ADDRESS][DOMAIN_NAME]" at bounding box center [146, 108] width 136 height 5
copy strong "[EMAIL_ADDRESS][DOMAIN_NAME]"
click at [343, 83] on link "Payments" at bounding box center [344, 85] width 29 height 13
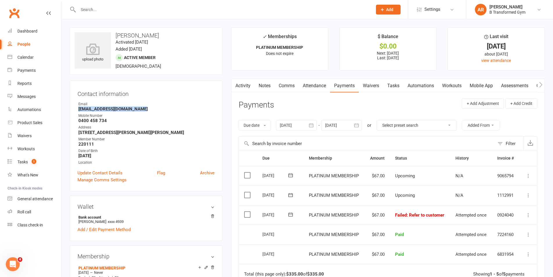
click at [284, 85] on link "Comms" at bounding box center [287, 85] width 24 height 13
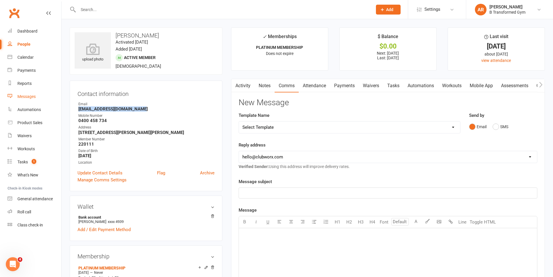
click at [30, 93] on link "Messages" at bounding box center [35, 96] width 54 height 13
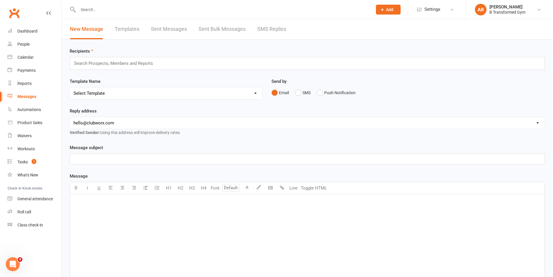
click at [89, 10] on input "text" at bounding box center [222, 10] width 292 height 8
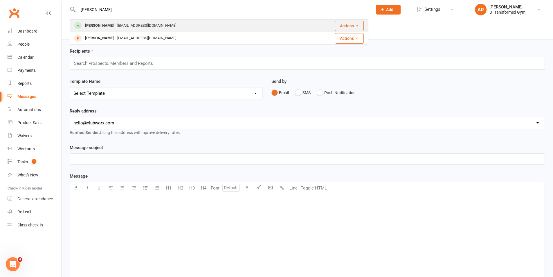
type input "[PERSON_NAME]"
click at [109, 28] on div "[PERSON_NAME]" at bounding box center [99, 25] width 32 height 8
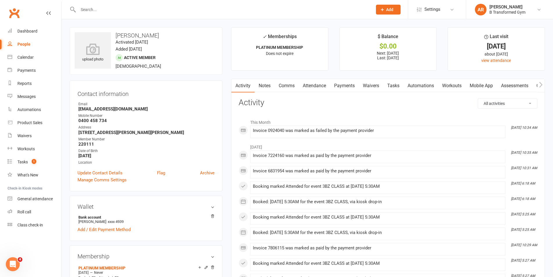
click at [344, 84] on link "Payments" at bounding box center [344, 85] width 29 height 13
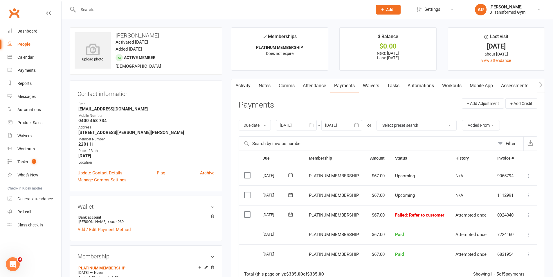
click at [297, 124] on div at bounding box center [296, 125] width 41 height 10
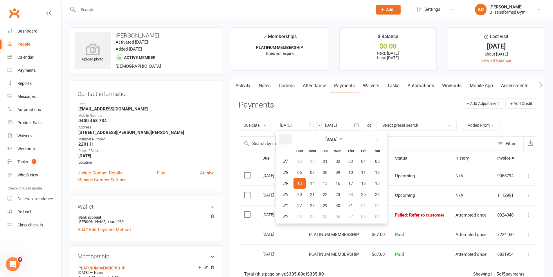
click at [287, 135] on button "button" at bounding box center [285, 139] width 12 height 10
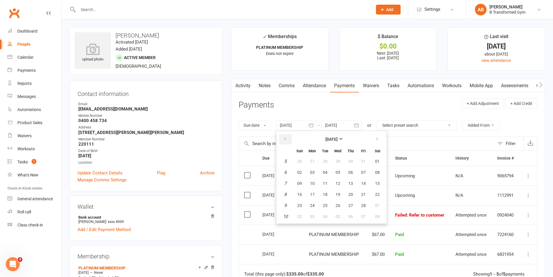
click at [286, 141] on icon "button" at bounding box center [285, 139] width 4 height 5
click at [337, 160] on span "04" at bounding box center [337, 161] width 5 height 5
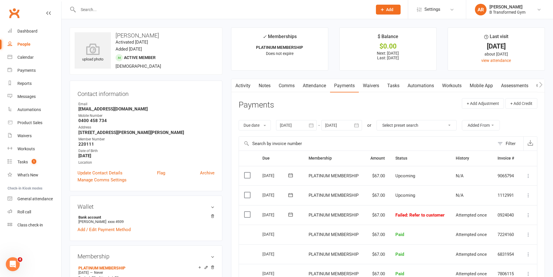
click at [305, 126] on div at bounding box center [296, 125] width 41 height 10
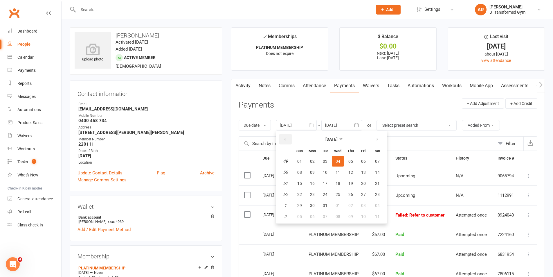
click at [289, 138] on button "button" at bounding box center [285, 139] width 12 height 10
click at [301, 159] on span "27" at bounding box center [299, 161] width 5 height 5
type input "[DATE]"
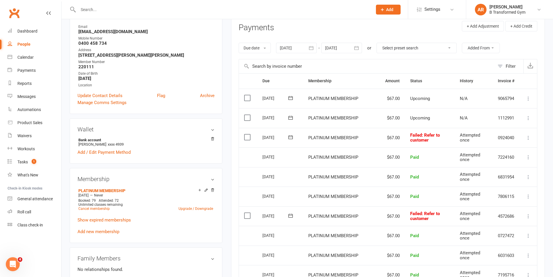
scroll to position [87, 0]
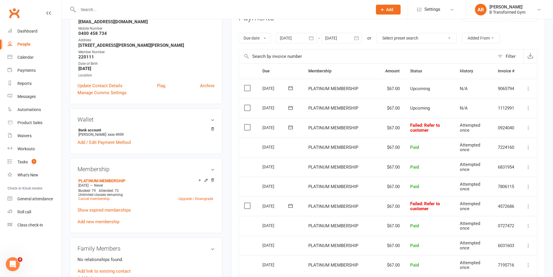
click at [104, 10] on input "text" at bounding box center [222, 10] width 292 height 8
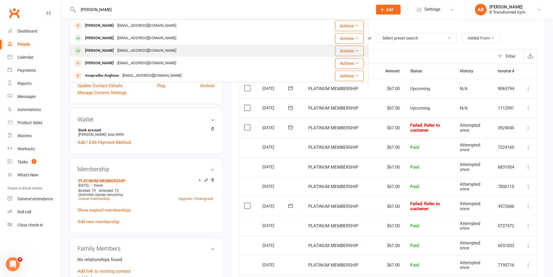
type input "[PERSON_NAME]"
click at [121, 51] on div "[EMAIL_ADDRESS][DOMAIN_NAME]" at bounding box center [147, 50] width 62 height 8
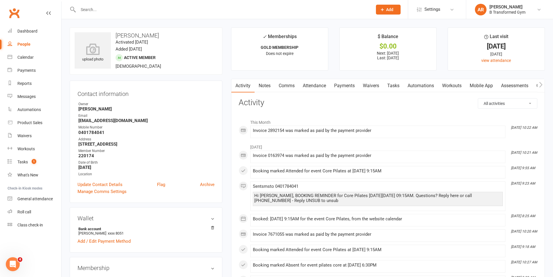
click at [90, 9] on input "text" at bounding box center [222, 10] width 292 height 8
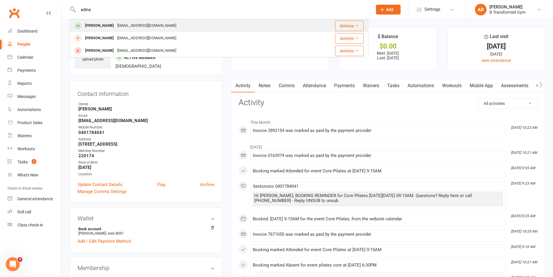
type input "adina"
click at [190, 25] on div "[PERSON_NAME] [EMAIL_ADDRESS][DOMAIN_NAME]" at bounding box center [184, 26] width 228 height 12
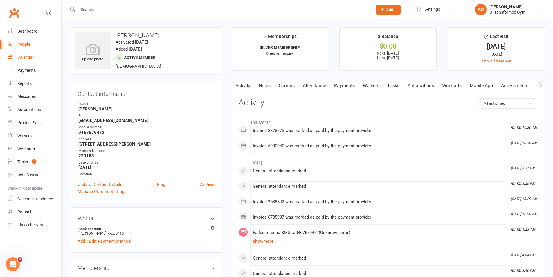
click at [30, 59] on div "Calendar" at bounding box center [25, 57] width 16 height 5
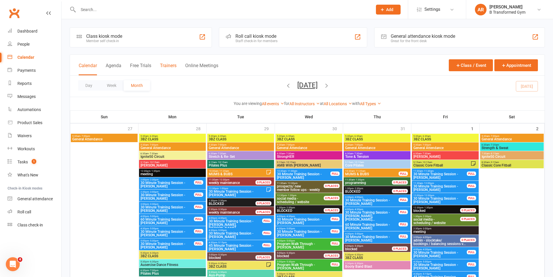
click at [172, 65] on button "Trainers" at bounding box center [168, 69] width 17 height 12
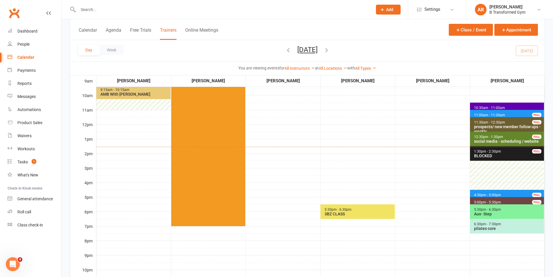
scroll to position [145, 0]
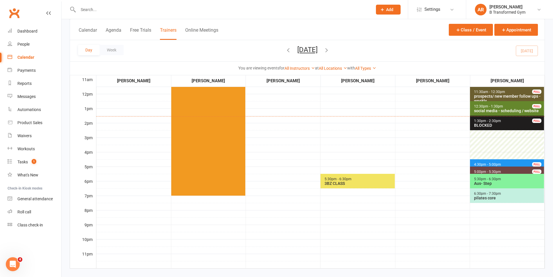
click at [481, 194] on span "6:30pm - 7:30pm" at bounding box center [488, 193] width 28 height 4
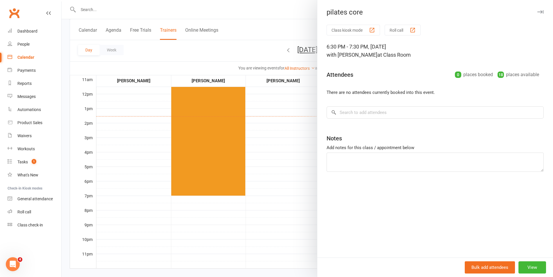
click at [288, 151] on div at bounding box center [307, 138] width 491 height 277
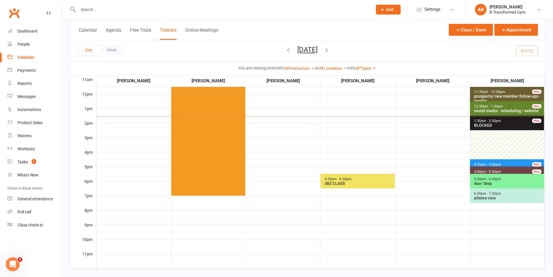
click at [174, 10] on input "text" at bounding box center [222, 10] width 292 height 8
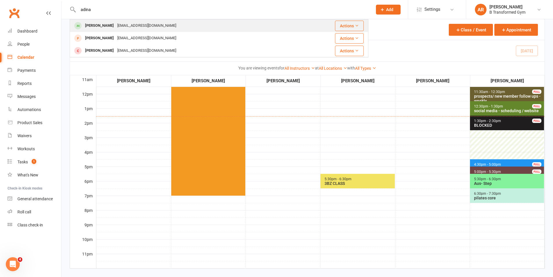
type input "adina"
click at [146, 22] on div "[EMAIL_ADDRESS][DOMAIN_NAME]" at bounding box center [147, 25] width 62 height 8
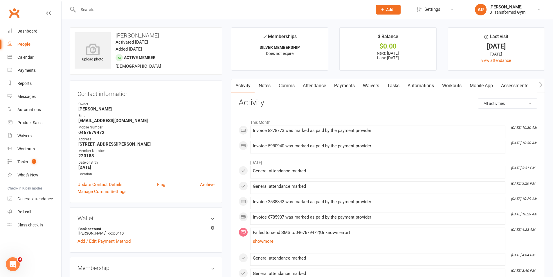
click at [97, 9] on input "text" at bounding box center [222, 10] width 292 height 8
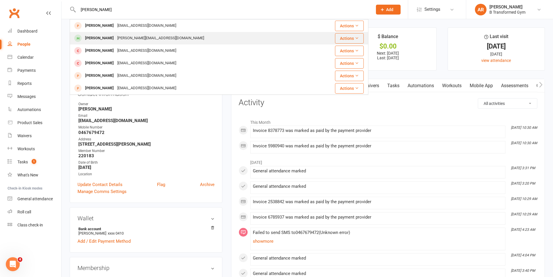
type input "[PERSON_NAME]"
click at [136, 36] on div "[PERSON_NAME][EMAIL_ADDRESS][DOMAIN_NAME]" at bounding box center [161, 38] width 90 height 8
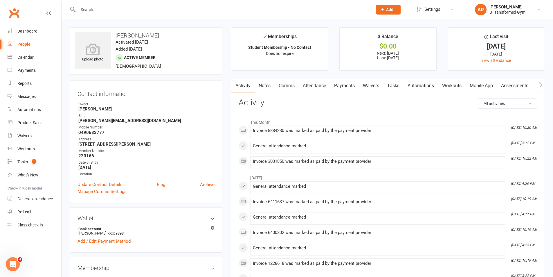
click at [91, 9] on input "text" at bounding box center [222, 10] width 292 height 8
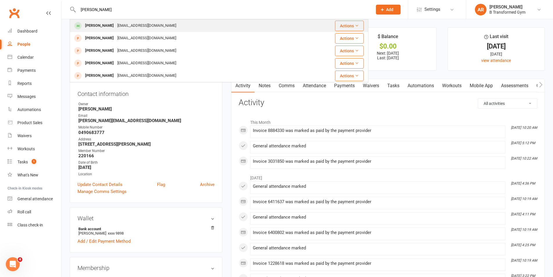
type input "[PERSON_NAME]"
click at [127, 23] on div "[EMAIL_ADDRESS][DOMAIN_NAME]" at bounding box center [147, 25] width 62 height 8
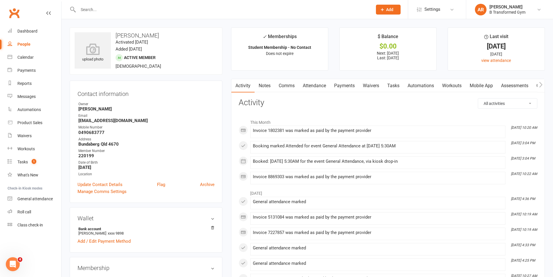
click at [127, 7] on input "text" at bounding box center [222, 10] width 292 height 8
type input "2"
click at [91, 8] on input "text" at bounding box center [222, 10] width 292 height 8
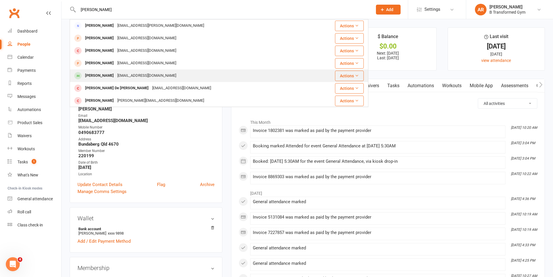
type input "[PERSON_NAME]"
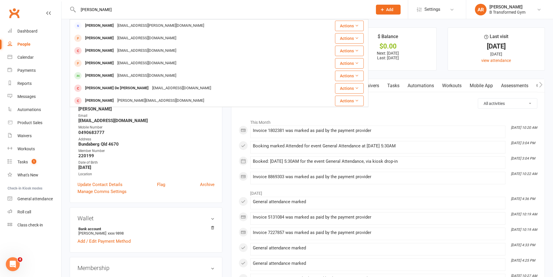
click at [140, 76] on div "[EMAIL_ADDRESS][DOMAIN_NAME]" at bounding box center [147, 75] width 62 height 8
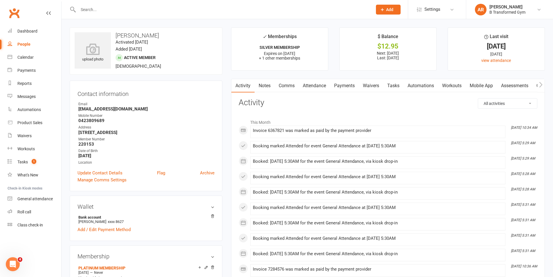
click at [322, 84] on link "Attendance" at bounding box center [314, 85] width 31 height 13
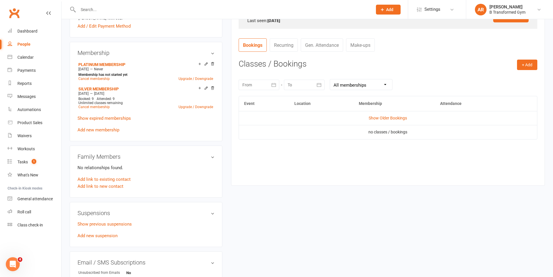
scroll to position [145, 0]
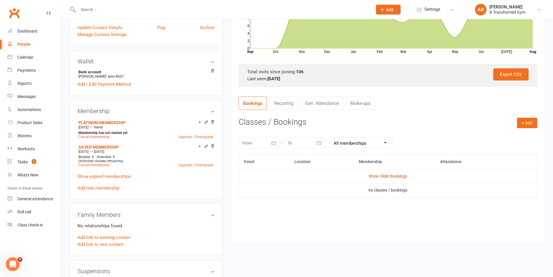
click at [387, 176] on link "Show Older Bookings" at bounding box center [388, 176] width 38 height 5
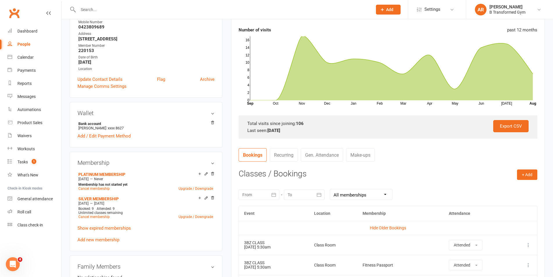
scroll to position [0, 0]
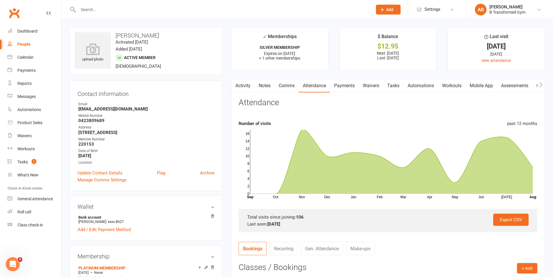
click at [148, 12] on input "text" at bounding box center [222, 10] width 292 height 8
click at [82, 9] on input "text" at bounding box center [222, 10] width 292 height 8
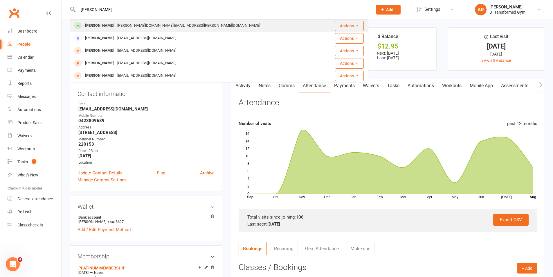
type input "[PERSON_NAME]"
click at [179, 23] on div "[PERSON_NAME] [PERSON_NAME][DOMAIN_NAME][EMAIL_ADDRESS][PERSON_NAME][DOMAIN_NAM…" at bounding box center [197, 26] width 254 height 12
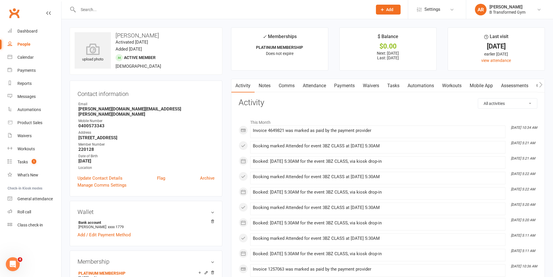
click at [313, 84] on link "Attendance" at bounding box center [314, 85] width 31 height 13
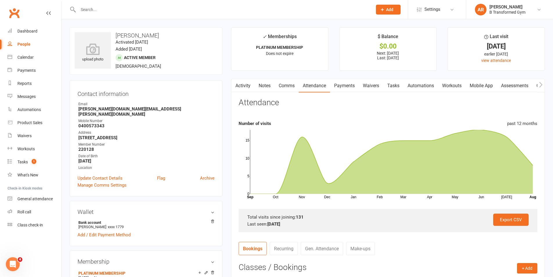
drag, startPoint x: 101, startPoint y: 10, endPoint x: 96, endPoint y: 8, distance: 5.2
click at [100, 10] on input "text" at bounding box center [222, 10] width 292 height 8
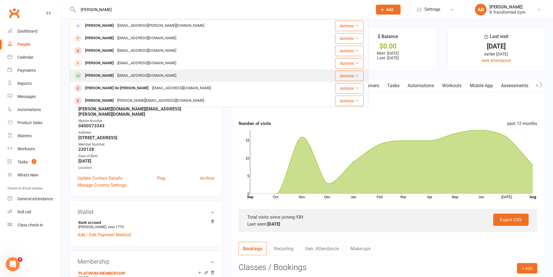
type input "[PERSON_NAME]"
click at [132, 77] on div "[EMAIL_ADDRESS][DOMAIN_NAME]" at bounding box center [147, 75] width 62 height 8
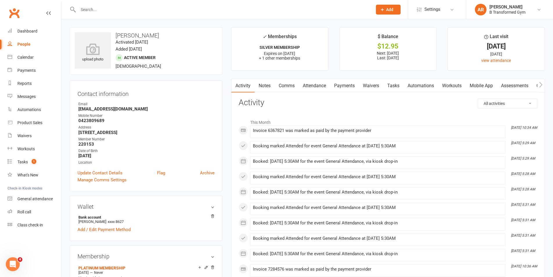
click at [318, 83] on link "Attendance" at bounding box center [314, 85] width 31 height 13
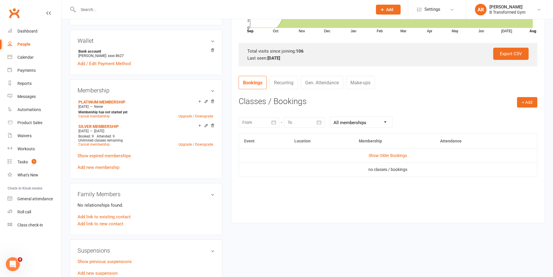
scroll to position [174, 0]
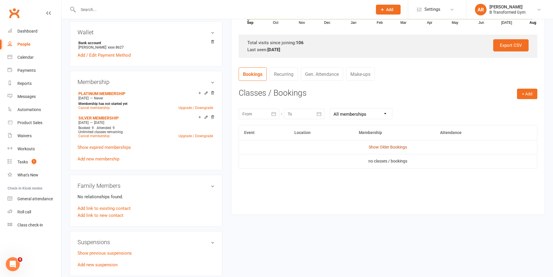
click at [385, 145] on link "Show Older Bookings" at bounding box center [388, 147] width 38 height 5
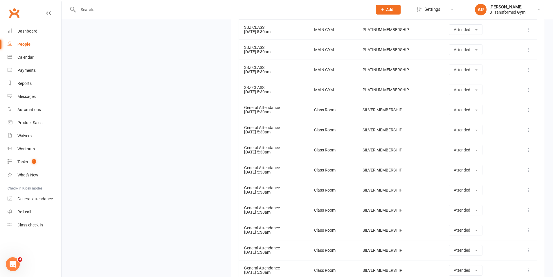
scroll to position [2116, 0]
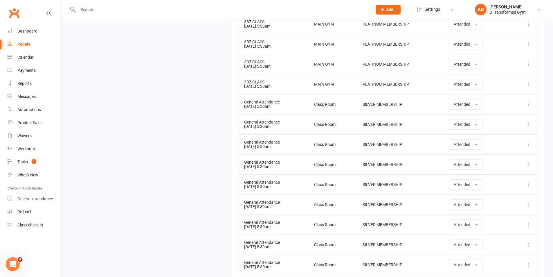
click at [293, 103] on div "General Attendance" at bounding box center [273, 102] width 59 height 4
click at [294, 125] on td "General Attendance [DATE] 5:30am" at bounding box center [274, 124] width 70 height 20
drag, startPoint x: 294, startPoint y: 143, endPoint x: 295, endPoint y: 167, distance: 23.6
click at [294, 144] on div "General Attendance" at bounding box center [273, 142] width 59 height 4
click at [295, 169] on td "General Attendance [DATE] 5:30am" at bounding box center [274, 164] width 70 height 20
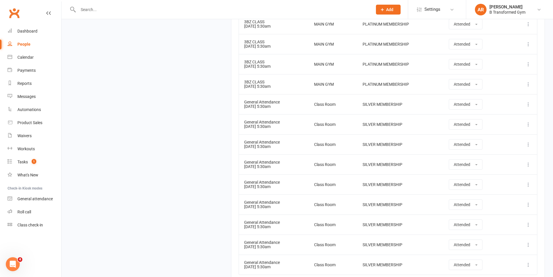
drag, startPoint x: 294, startPoint y: 181, endPoint x: 293, endPoint y: 201, distance: 20.3
click at [294, 181] on div "General Attendance" at bounding box center [273, 182] width 59 height 4
click at [291, 204] on td "General Attendance [DATE] 5:30am" at bounding box center [274, 204] width 70 height 20
drag, startPoint x: 290, startPoint y: 225, endPoint x: 290, endPoint y: 245, distance: 19.7
click at [290, 226] on td "General Attendance [DATE] 5:30am" at bounding box center [274, 224] width 70 height 20
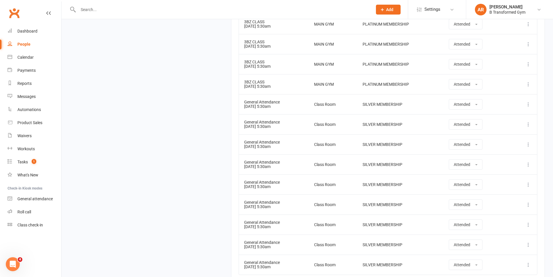
click at [289, 247] on td "General Attendance [DATE] 5:30am" at bounding box center [274, 244] width 70 height 20
click at [293, 264] on div "General Attendance" at bounding box center [273, 262] width 59 height 4
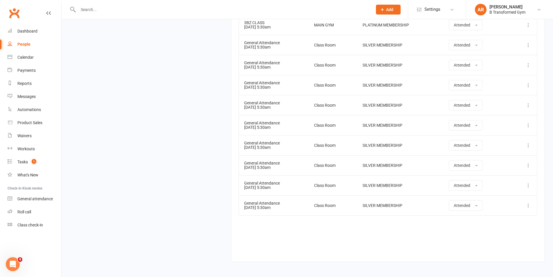
scroll to position [2197, 0]
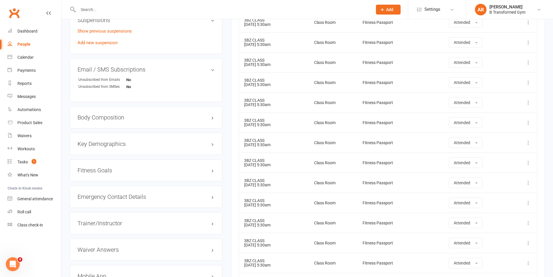
scroll to position [514, 0]
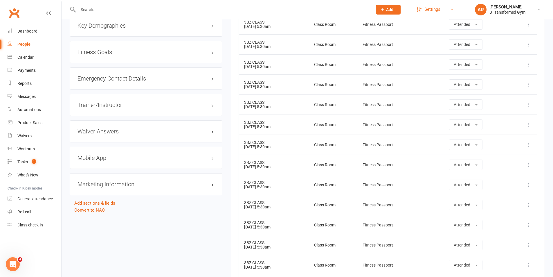
click at [431, 11] on span "Settings" at bounding box center [432, 9] width 16 height 13
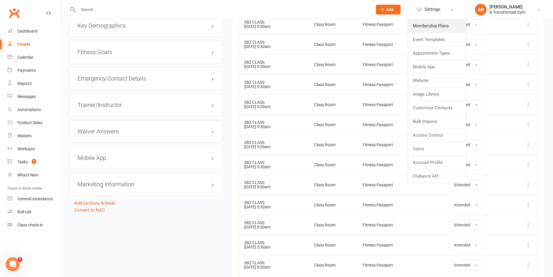
click at [431, 23] on link "Membership Plans" at bounding box center [437, 25] width 58 height 13
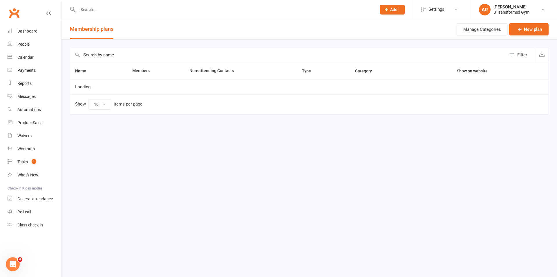
select select "100"
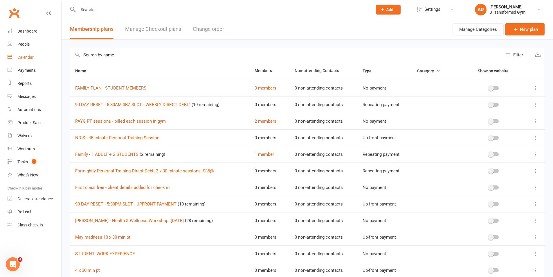
click at [21, 57] on div "Calendar" at bounding box center [25, 57] width 16 height 5
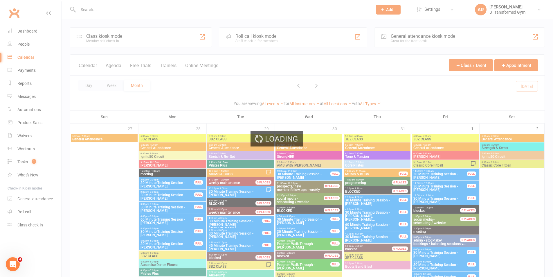
click at [171, 64] on div "Loading" at bounding box center [276, 138] width 553 height 277
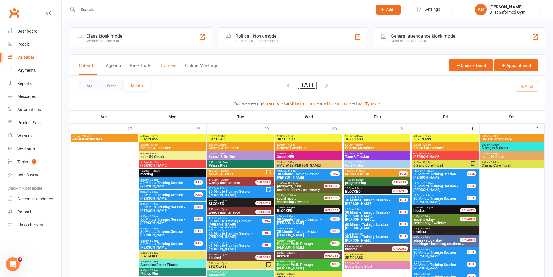
click at [170, 65] on button "Trainers" at bounding box center [168, 69] width 17 height 12
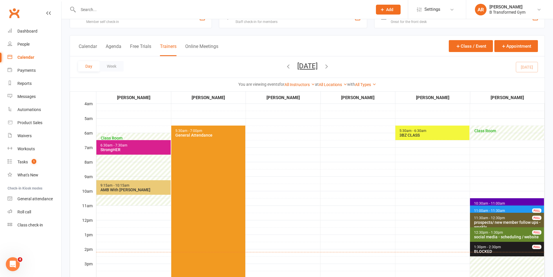
scroll to position [29, 0]
